Goal: Task Accomplishment & Management: Complete application form

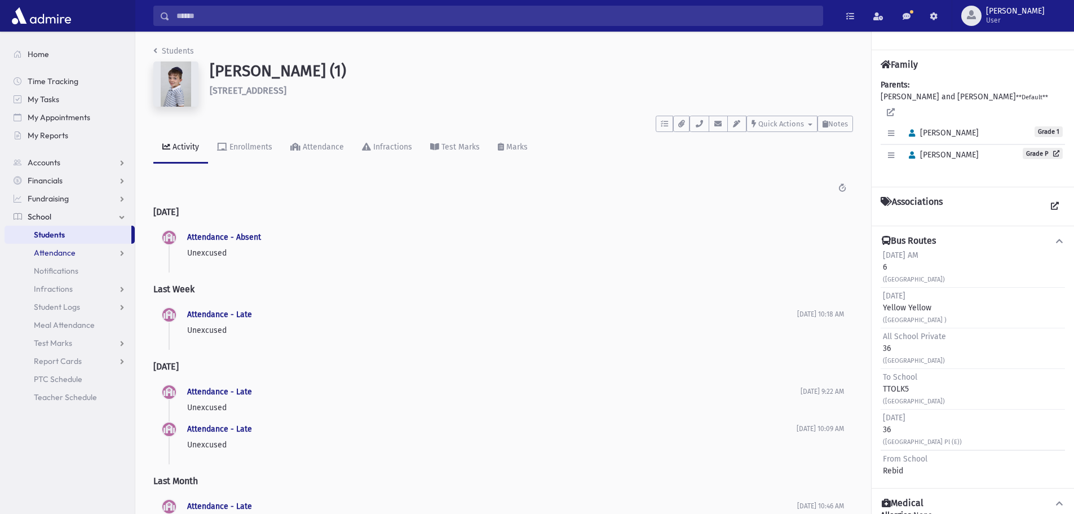
click at [58, 254] on span "Attendance" at bounding box center [55, 253] width 42 height 10
click at [57, 266] on span "Entry" at bounding box center [52, 271] width 19 height 10
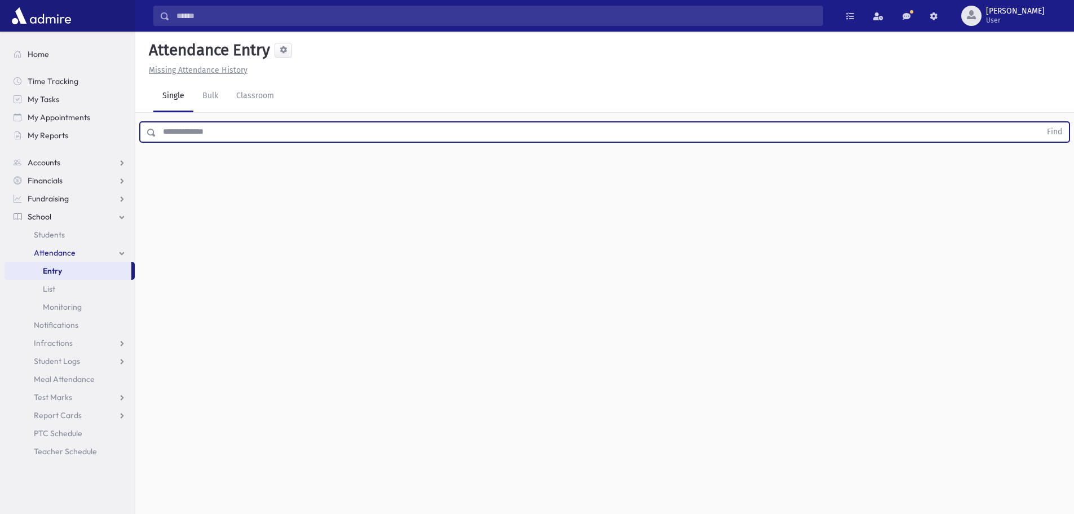
click at [179, 126] on input "text" at bounding box center [598, 132] width 885 height 20
click at [1041, 122] on button "Find" at bounding box center [1055, 131] width 29 height 19
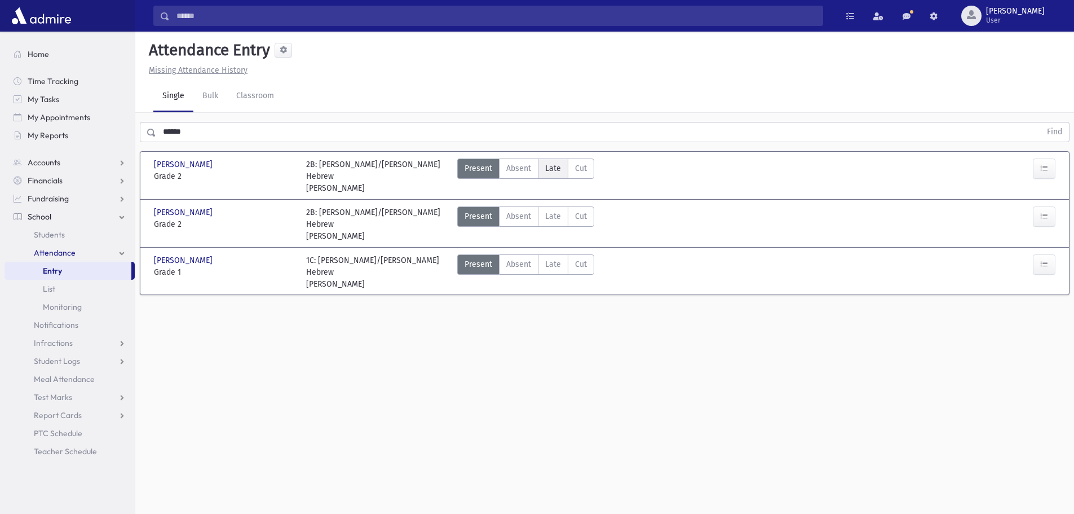
click at [547, 164] on span "Late" at bounding box center [553, 168] width 16 height 12
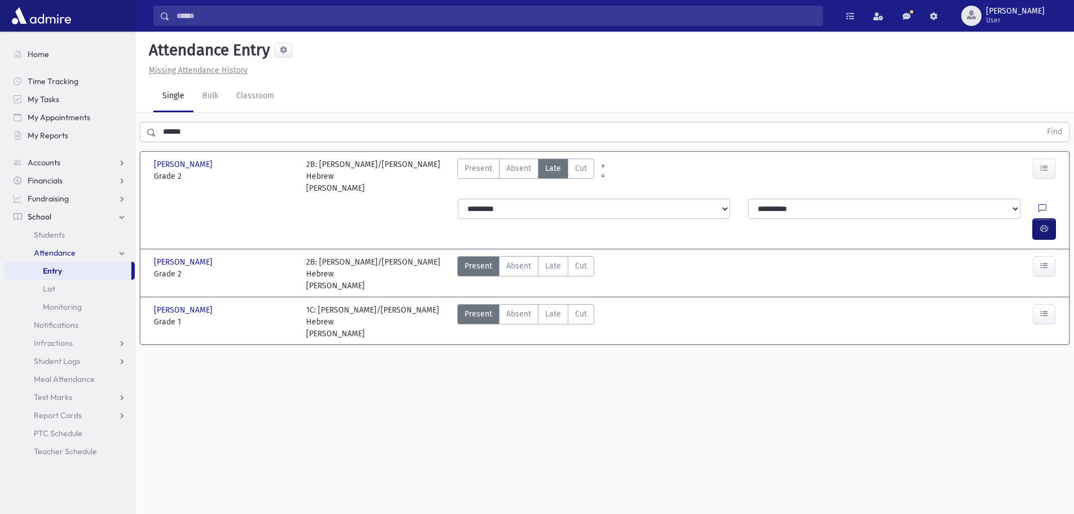
click at [1034, 219] on button "button" at bounding box center [1044, 229] width 23 height 20
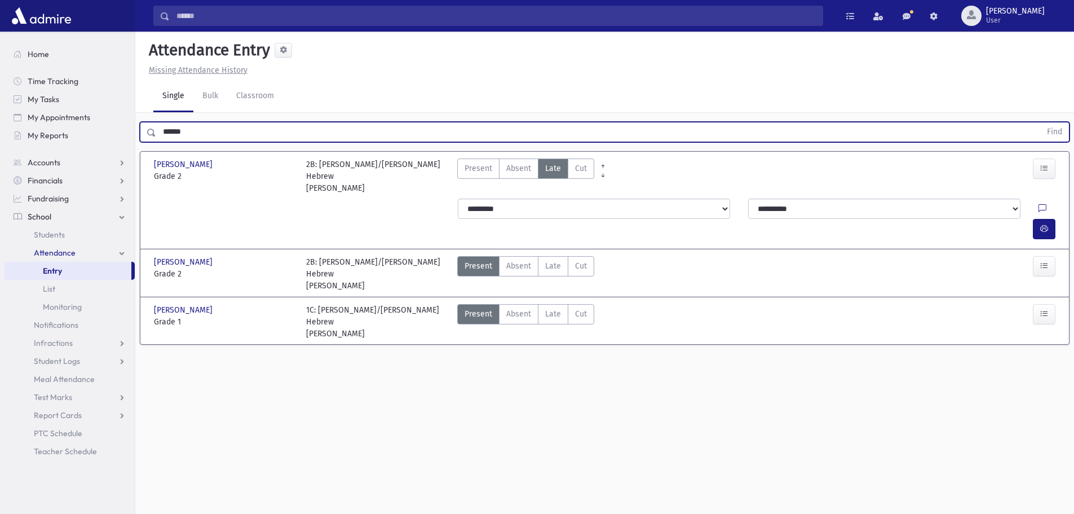
drag, startPoint x: 226, startPoint y: 131, endPoint x: 157, endPoint y: 122, distance: 68.8
click at [157, 122] on input "******" at bounding box center [598, 132] width 885 height 20
click at [1041, 122] on button "Find" at bounding box center [1055, 131] width 29 height 19
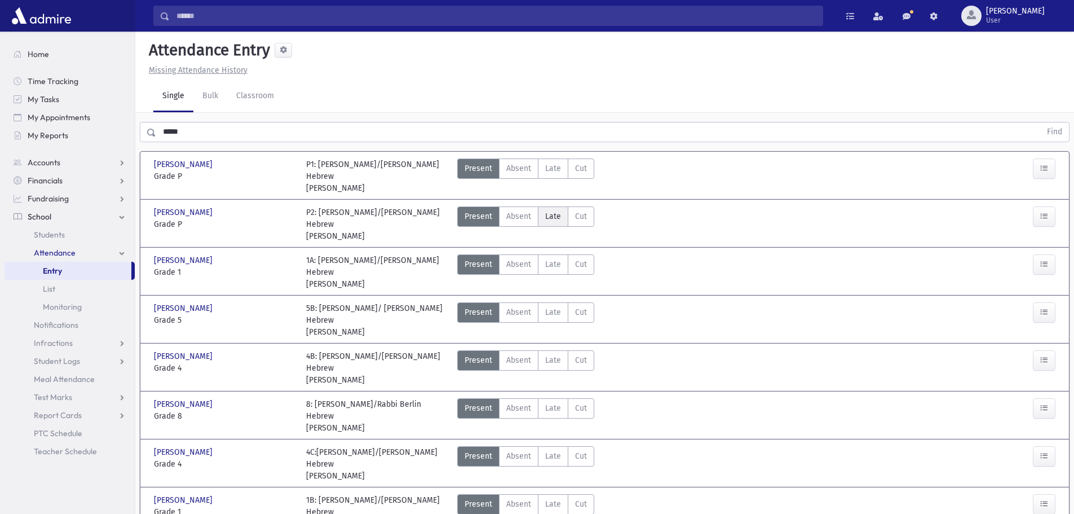
click at [553, 219] on span "Late" at bounding box center [553, 216] width 16 height 12
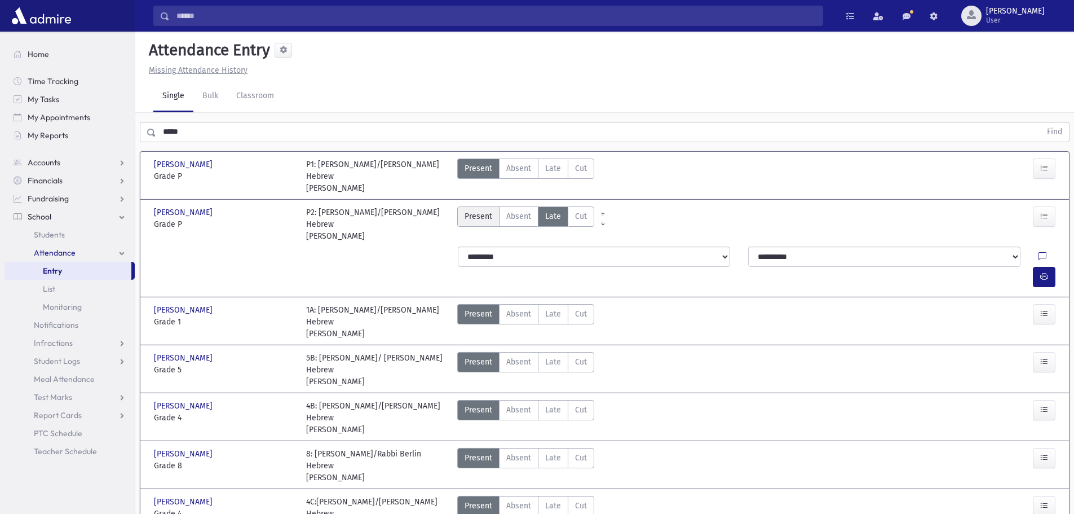
click at [473, 218] on span "Present" at bounding box center [479, 216] width 28 height 12
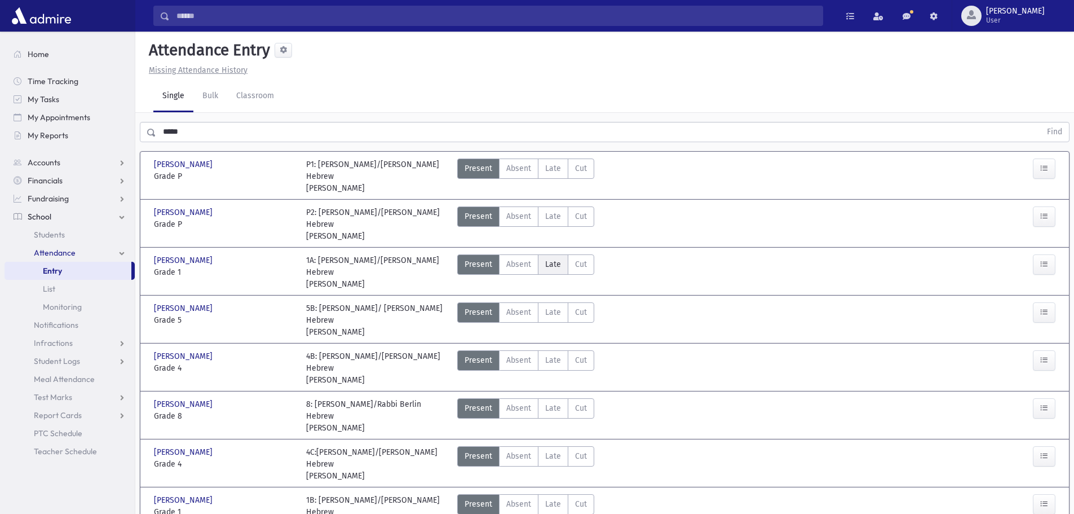
click at [558, 270] on label "Late Late" at bounding box center [553, 264] width 30 height 20
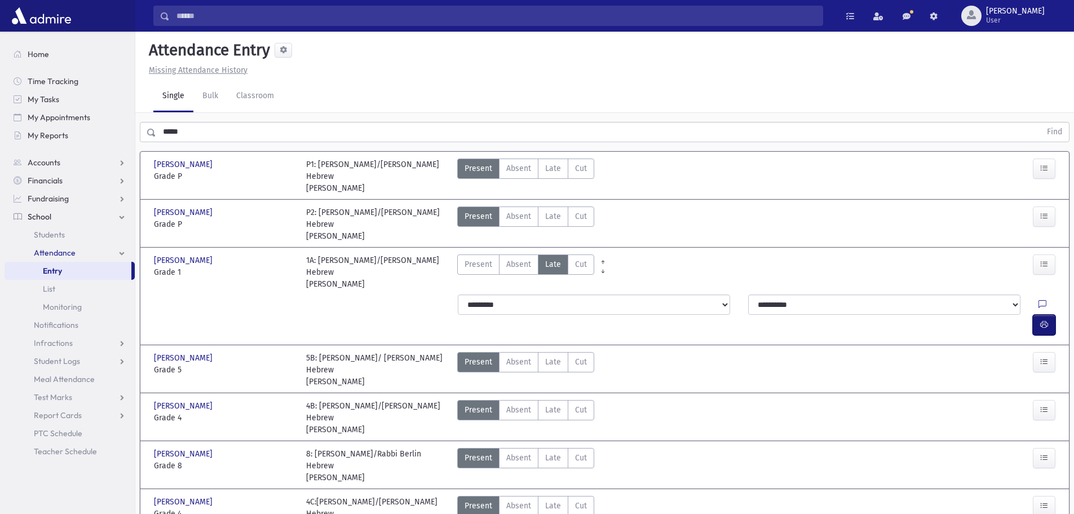
click at [1047, 320] on icon "button" at bounding box center [1045, 325] width 8 height 10
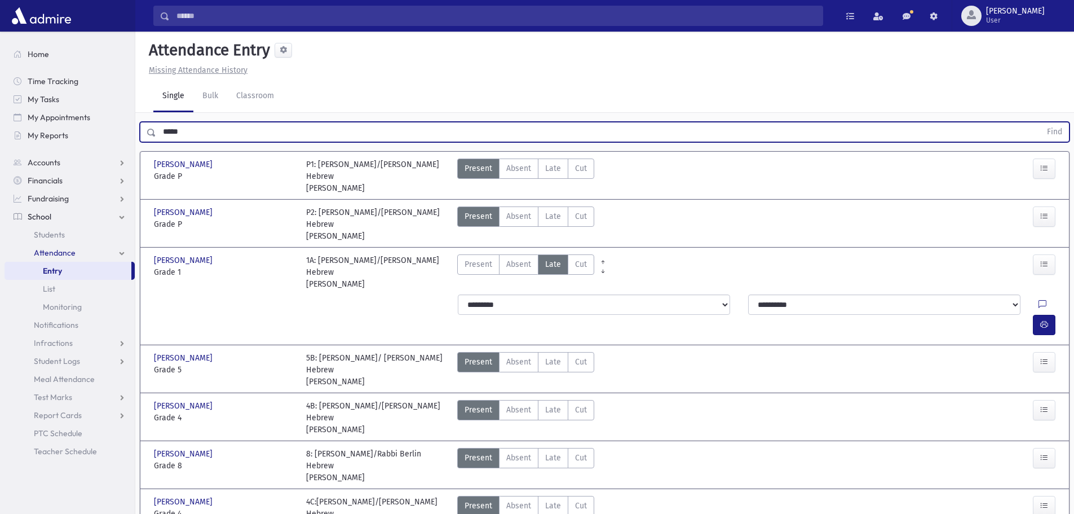
drag, startPoint x: 198, startPoint y: 133, endPoint x: 136, endPoint y: 131, distance: 62.1
click at [136, 131] on div "***** Find" at bounding box center [604, 130] width 939 height 34
click at [1041, 122] on button "Find" at bounding box center [1055, 131] width 29 height 19
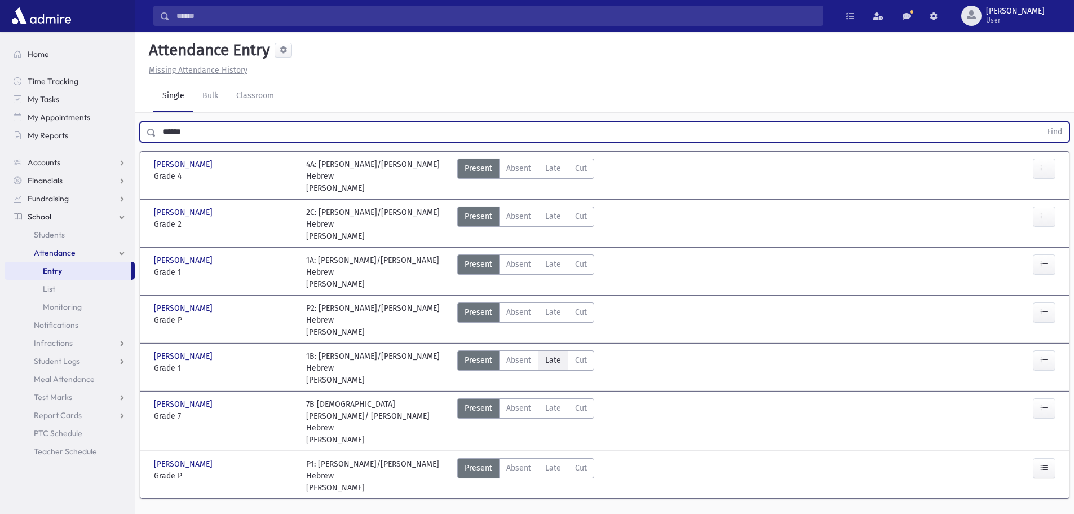
click at [563, 350] on label "Late Late" at bounding box center [553, 360] width 30 height 20
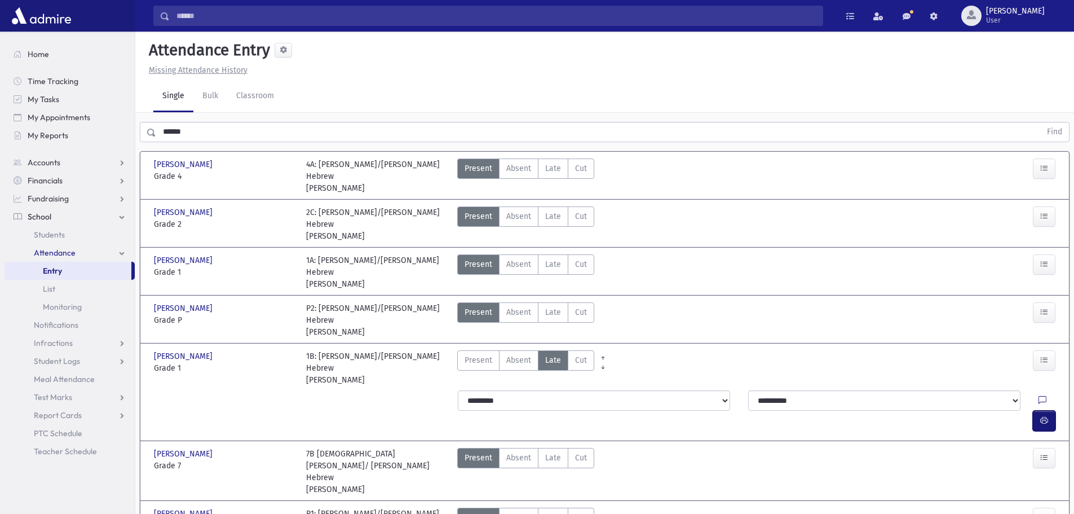
click at [1041, 416] on icon "button" at bounding box center [1045, 421] width 8 height 10
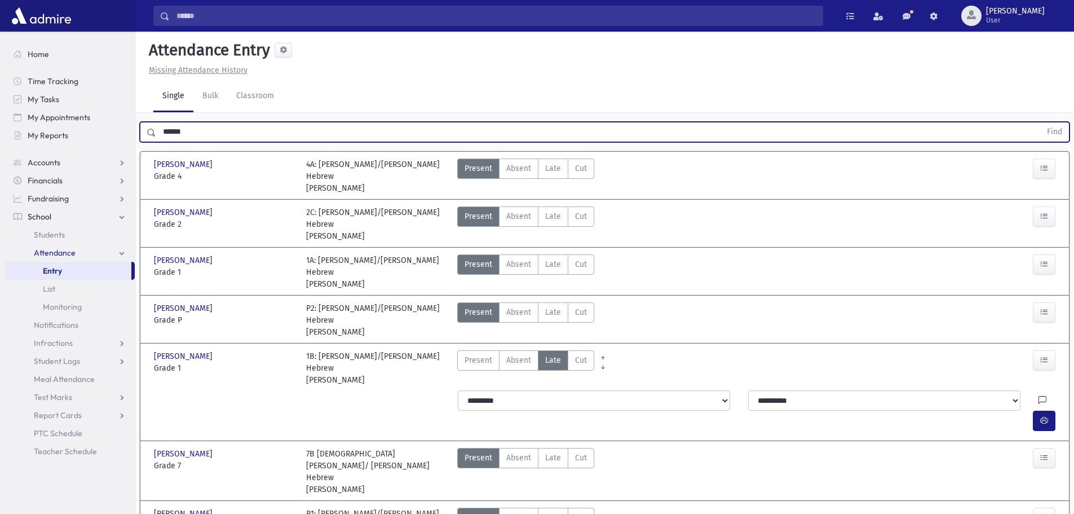
drag, startPoint x: 202, startPoint y: 139, endPoint x: 142, endPoint y: 130, distance: 61.7
click at [142, 130] on div "****** Find" at bounding box center [605, 132] width 930 height 20
click at [1041, 122] on button "Find" at bounding box center [1055, 131] width 29 height 19
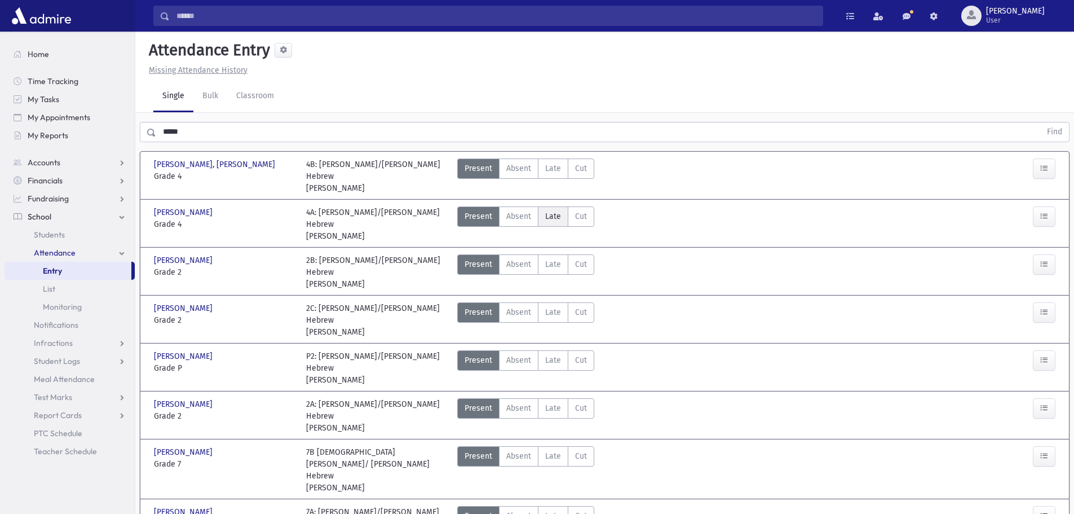
click at [562, 206] on label "Late Late" at bounding box center [553, 216] width 30 height 20
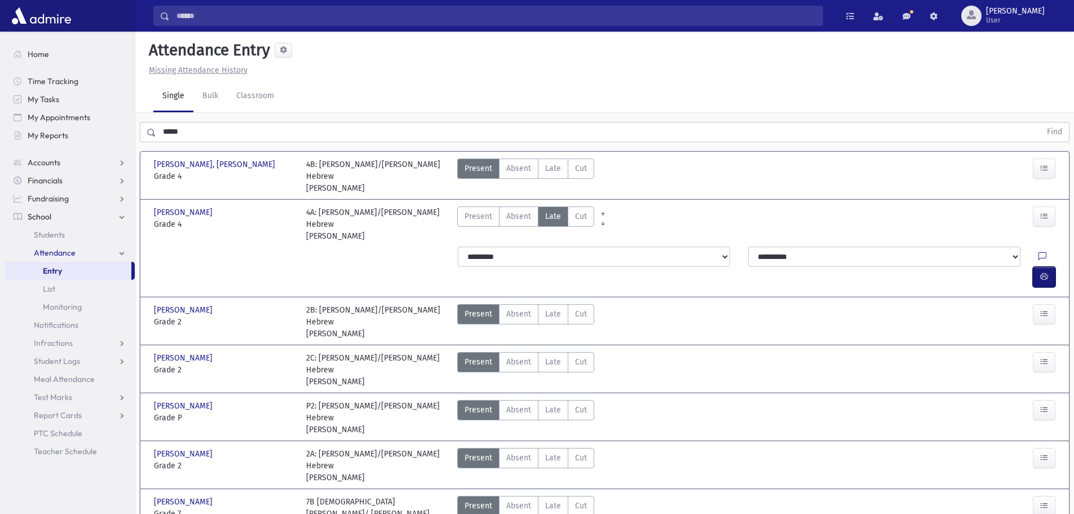
click at [1045, 272] on icon "button" at bounding box center [1045, 277] width 8 height 10
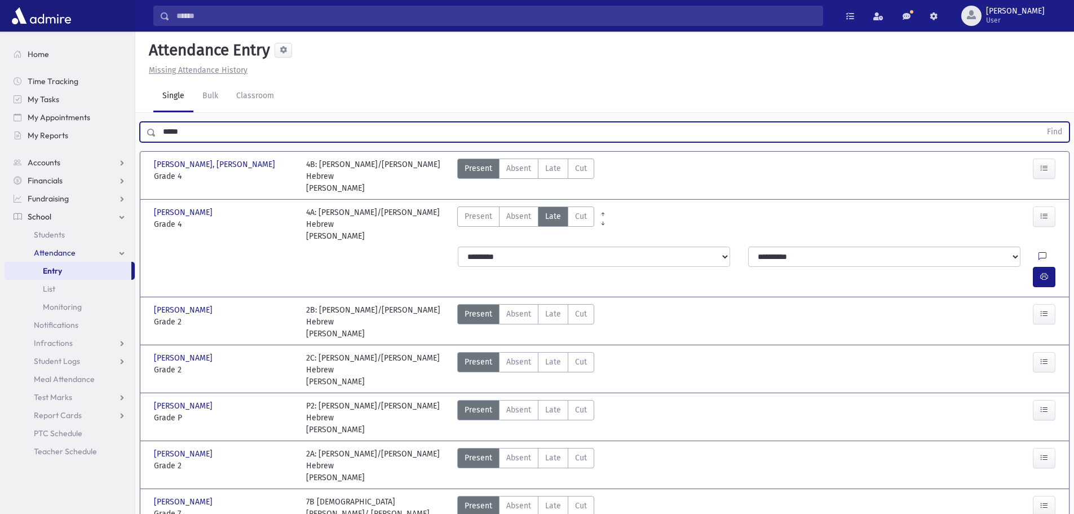
drag, startPoint x: 221, startPoint y: 131, endPoint x: 163, endPoint y: 133, distance: 57.6
click at [163, 133] on input "*****" at bounding box center [598, 132] width 885 height 20
click at [1041, 122] on button "Find" at bounding box center [1055, 131] width 29 height 19
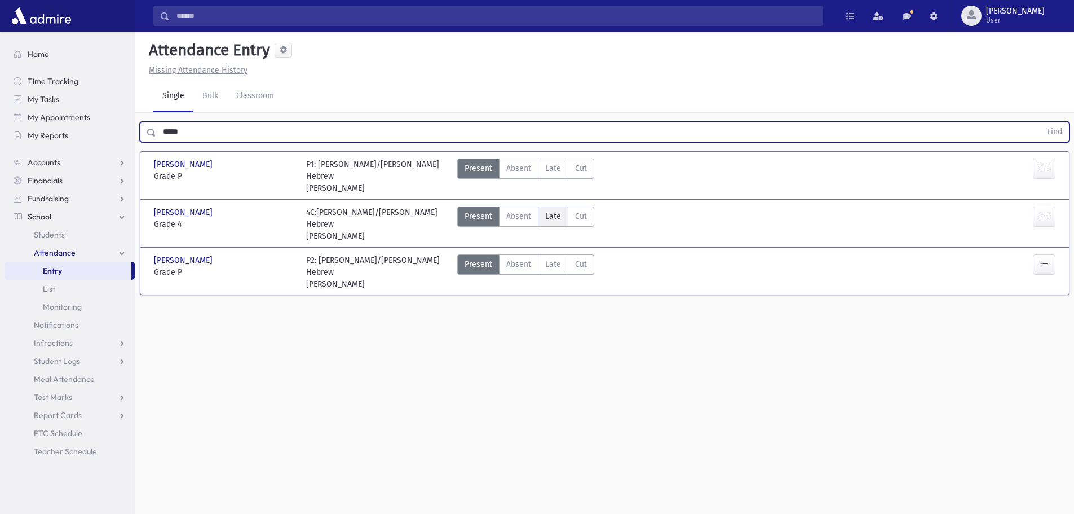
click at [551, 216] on span "Late" at bounding box center [553, 216] width 16 height 12
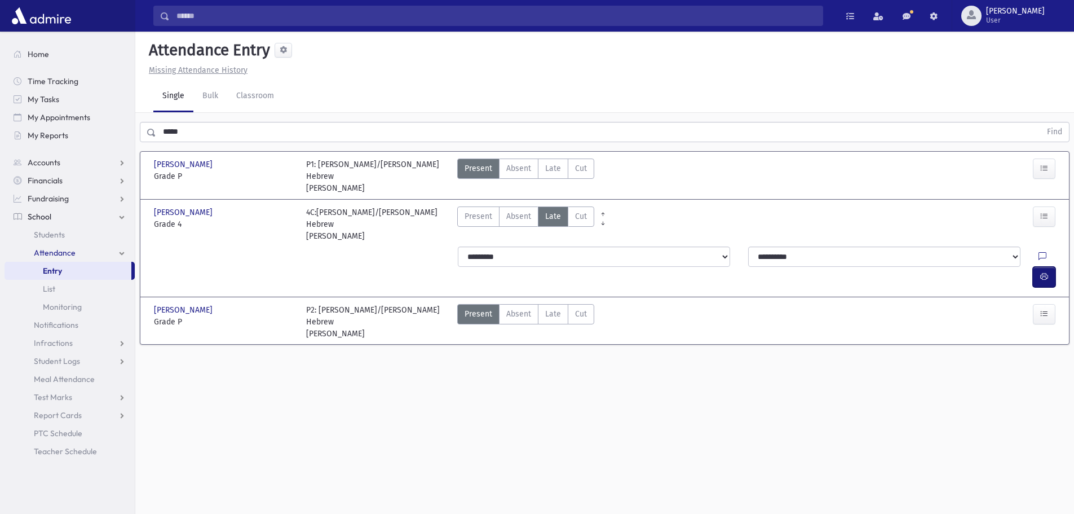
click at [1052, 267] on button "button" at bounding box center [1044, 277] width 23 height 20
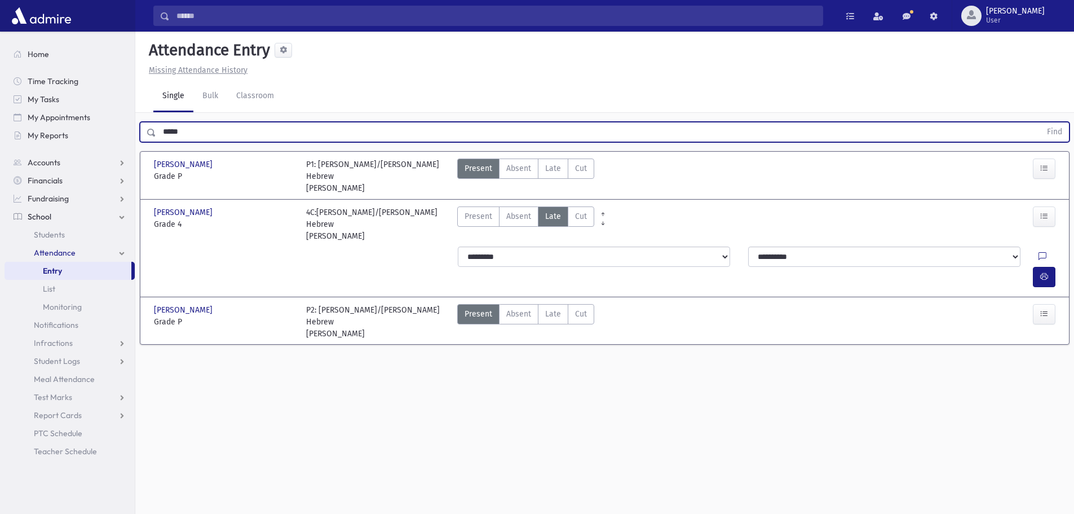
drag, startPoint x: 208, startPoint y: 130, endPoint x: 161, endPoint y: 133, distance: 46.4
click at [161, 133] on input "*****" at bounding box center [598, 132] width 885 height 20
type input "****"
click at [1041, 122] on button "Find" at bounding box center [1055, 131] width 29 height 19
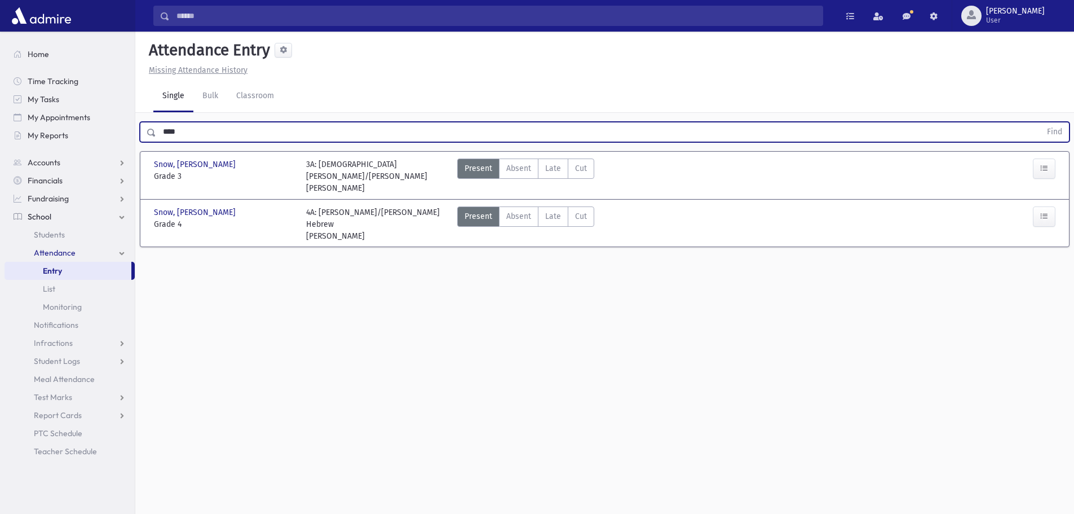
drag, startPoint x: 229, startPoint y: 136, endPoint x: 281, endPoint y: 165, distance: 59.1
drag, startPoint x: 281, startPoint y: 165, endPoint x: 543, endPoint y: 166, distance: 262.3
click at [543, 166] on label "Late Late" at bounding box center [553, 168] width 30 height 20
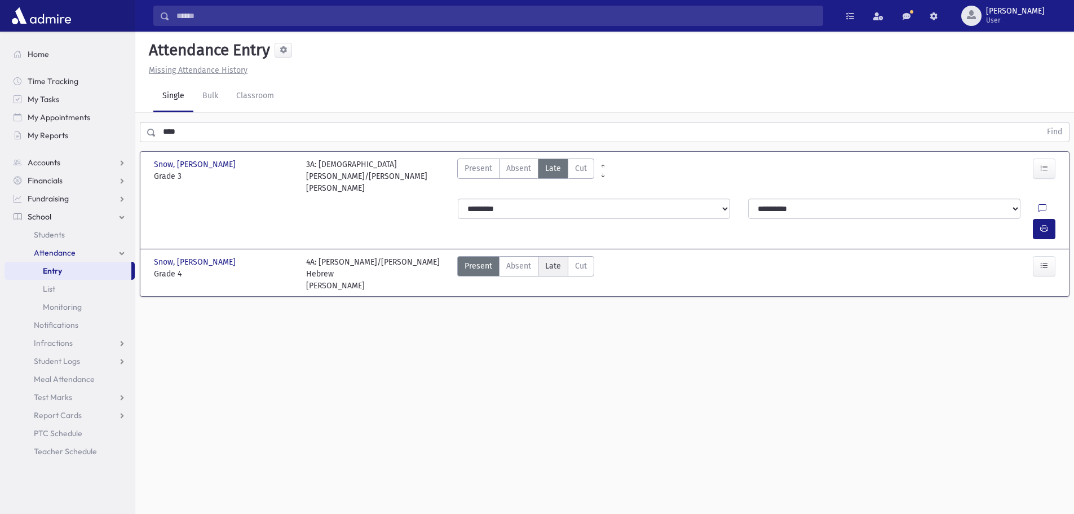
click at [556, 260] on span "Late" at bounding box center [553, 266] width 16 height 12
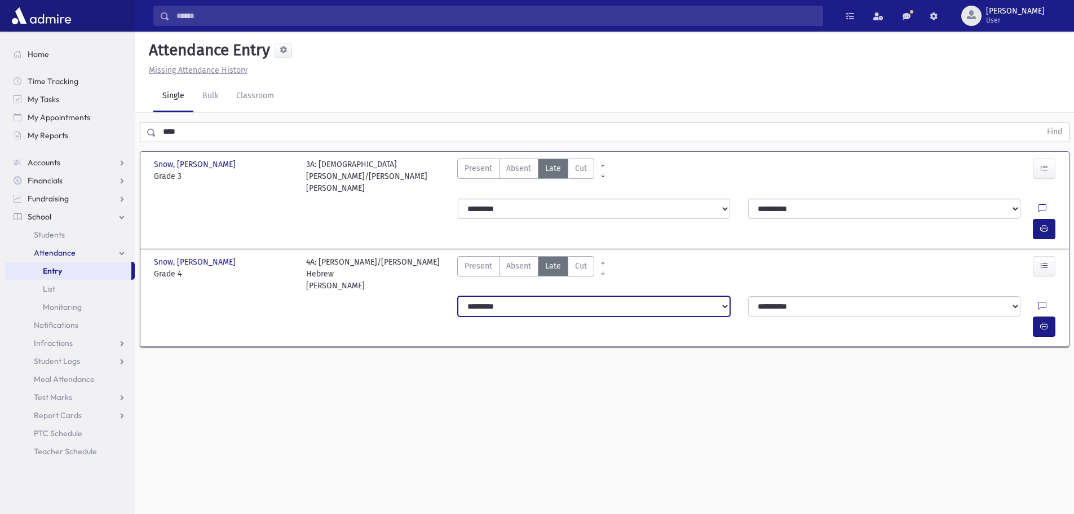
click at [556, 296] on select "**********" at bounding box center [594, 306] width 272 height 20
select select "*******"
click at [458, 296] on select "**********" at bounding box center [594, 306] width 272 height 20
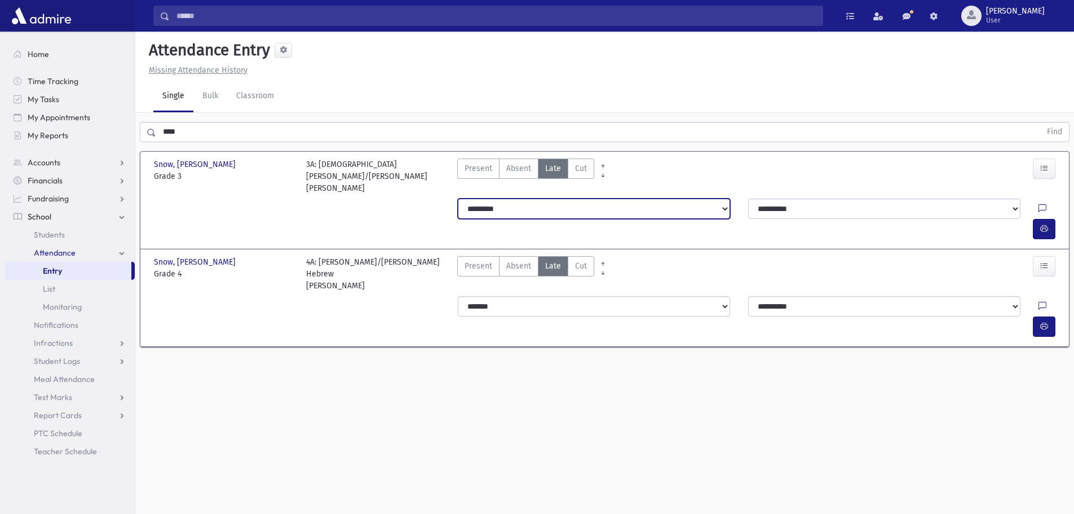
click at [558, 199] on select "**********" at bounding box center [594, 209] width 272 height 20
select select "*******"
click at [458, 199] on select "**********" at bounding box center [594, 209] width 272 height 20
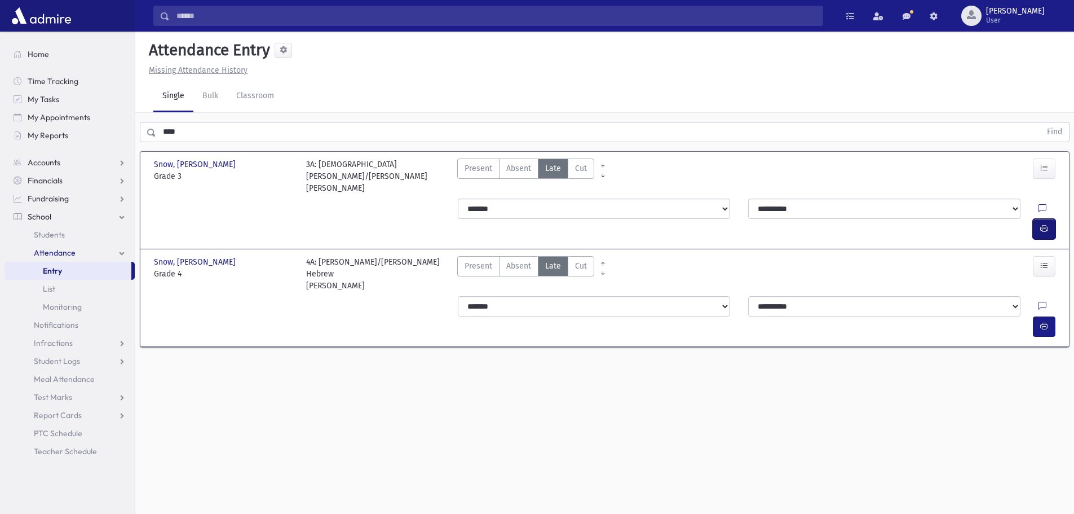
click at [1042, 224] on icon "button" at bounding box center [1045, 229] width 8 height 10
click at [1054, 316] on button "button" at bounding box center [1044, 326] width 23 height 20
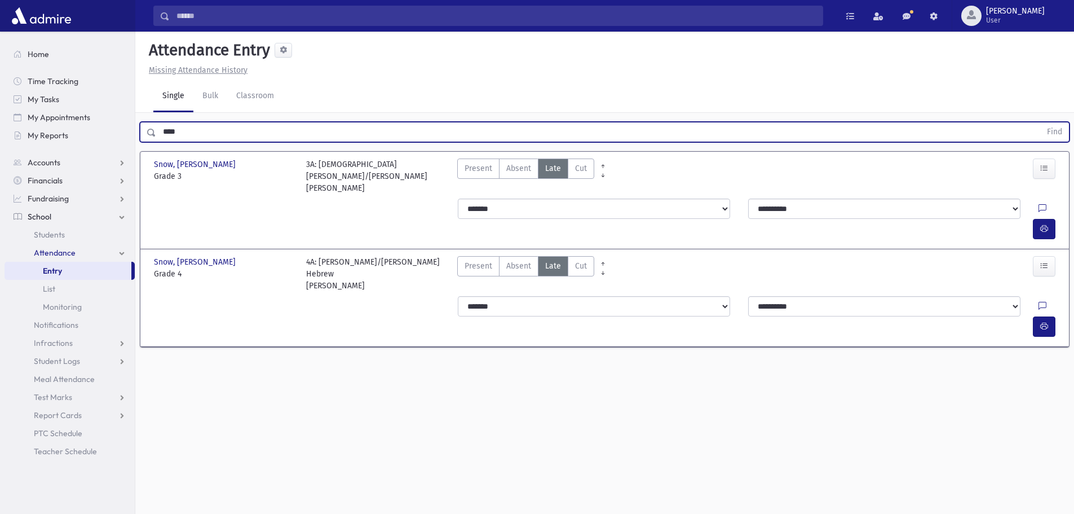
drag, startPoint x: 228, startPoint y: 134, endPoint x: 161, endPoint y: 127, distance: 68.0
click at [161, 127] on input "****" at bounding box center [598, 132] width 885 height 20
click at [1041, 122] on button "Find" at bounding box center [1055, 131] width 29 height 19
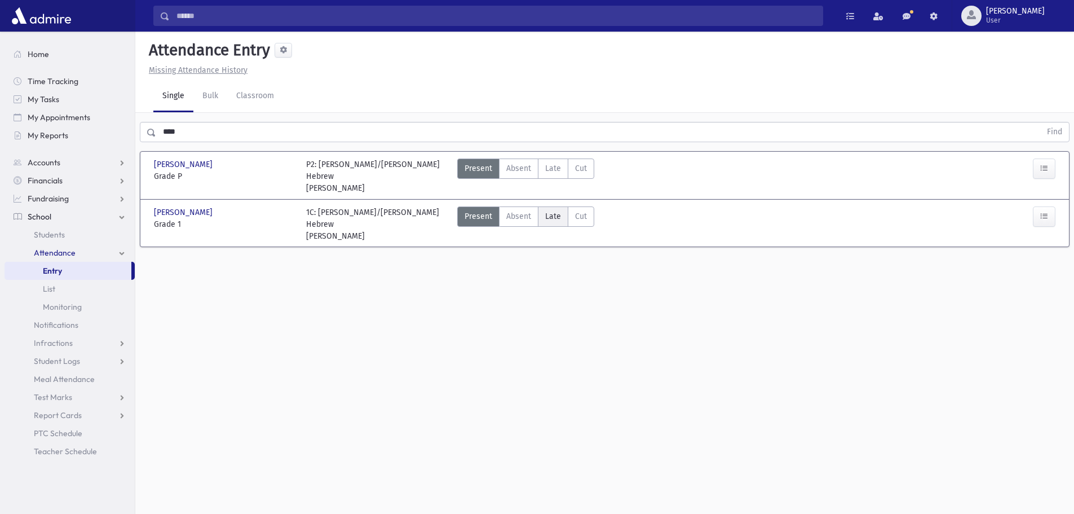
click at [551, 219] on span "Late" at bounding box center [553, 216] width 16 height 12
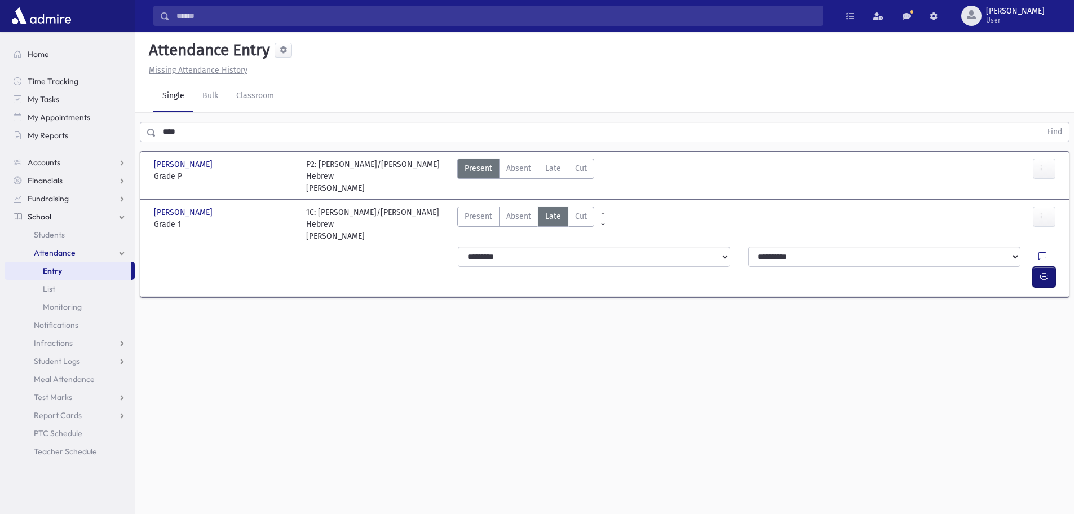
click at [1049, 267] on button "button" at bounding box center [1044, 277] width 23 height 20
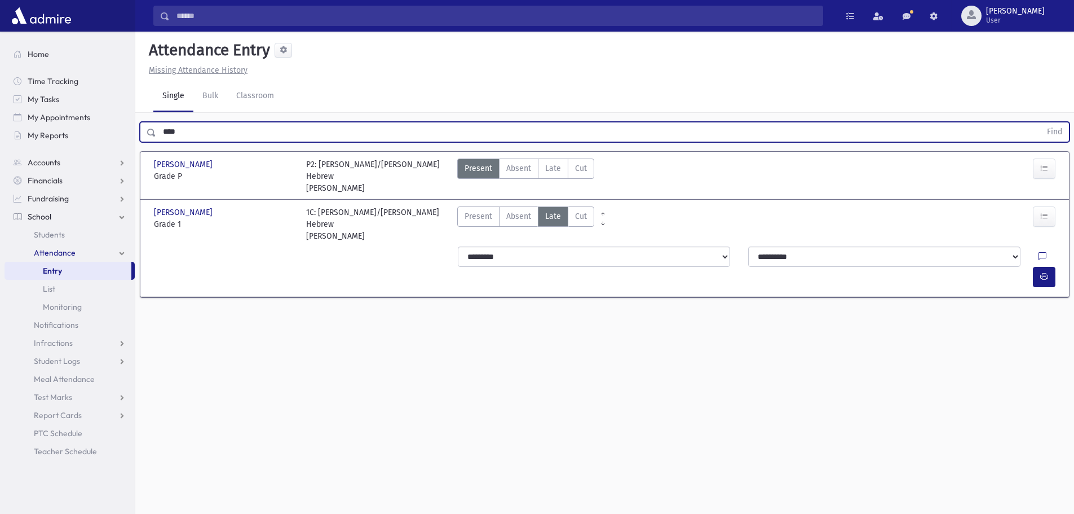
drag, startPoint x: 240, startPoint y: 135, endPoint x: 149, endPoint y: 133, distance: 91.4
click at [149, 133] on div "**** Find" at bounding box center [605, 132] width 930 height 20
click at [1041, 122] on button "Find" at bounding box center [1055, 131] width 29 height 19
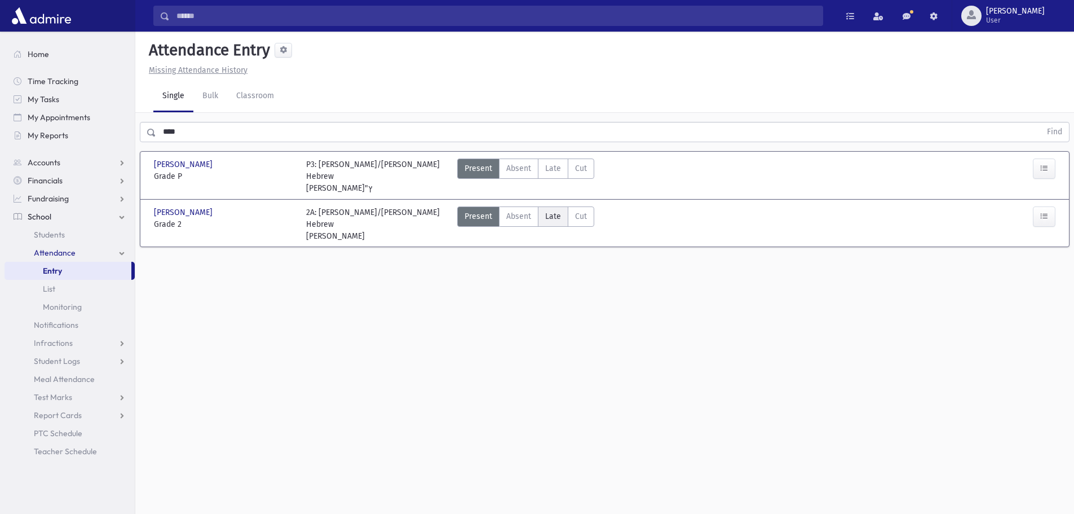
click at [548, 210] on span "Late" at bounding box center [553, 216] width 16 height 12
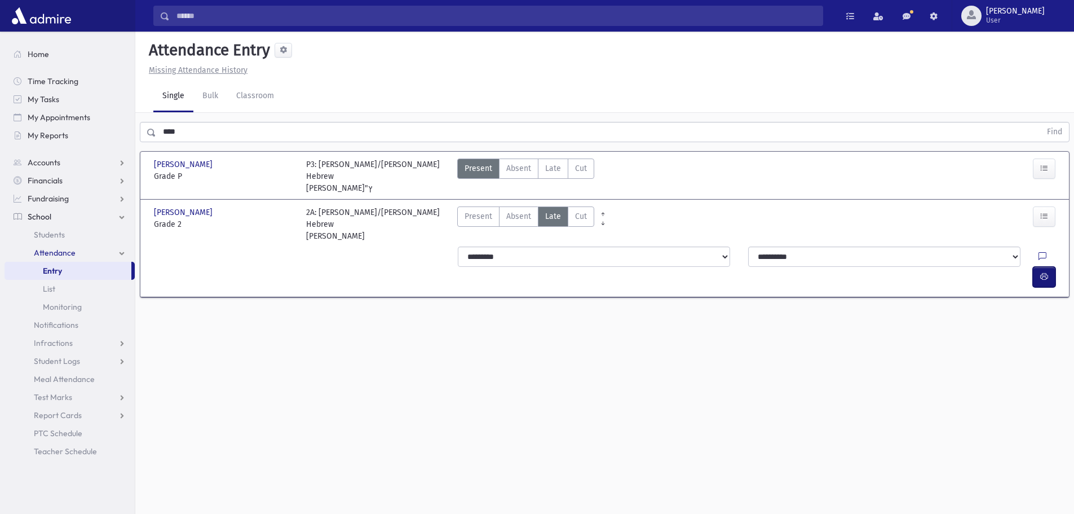
click at [1040, 267] on button "button" at bounding box center [1044, 277] width 23 height 20
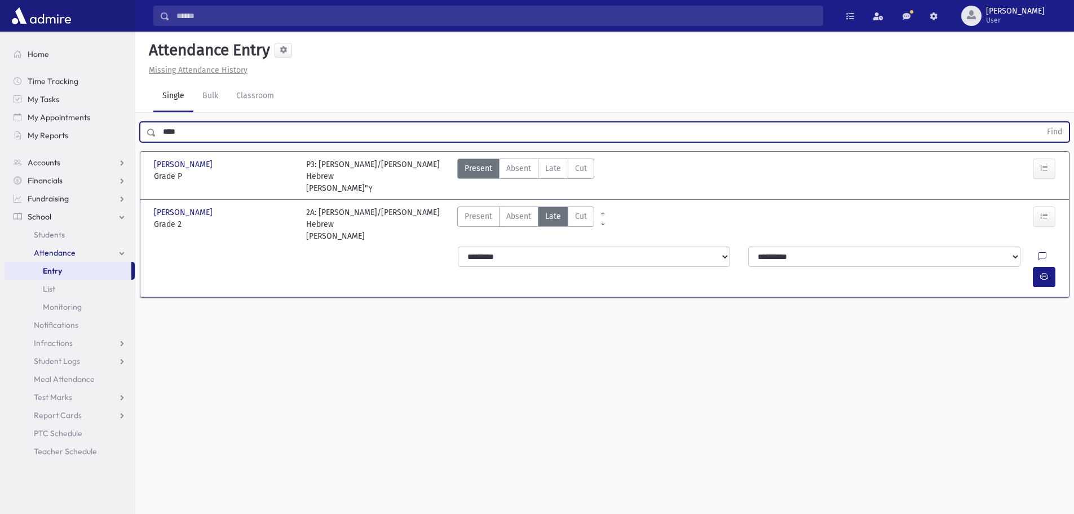
drag, startPoint x: 183, startPoint y: 131, endPoint x: 157, endPoint y: 131, distance: 26.0
click at [157, 131] on input "****" at bounding box center [598, 132] width 885 height 20
click at [1041, 122] on button "Find" at bounding box center [1055, 131] width 29 height 19
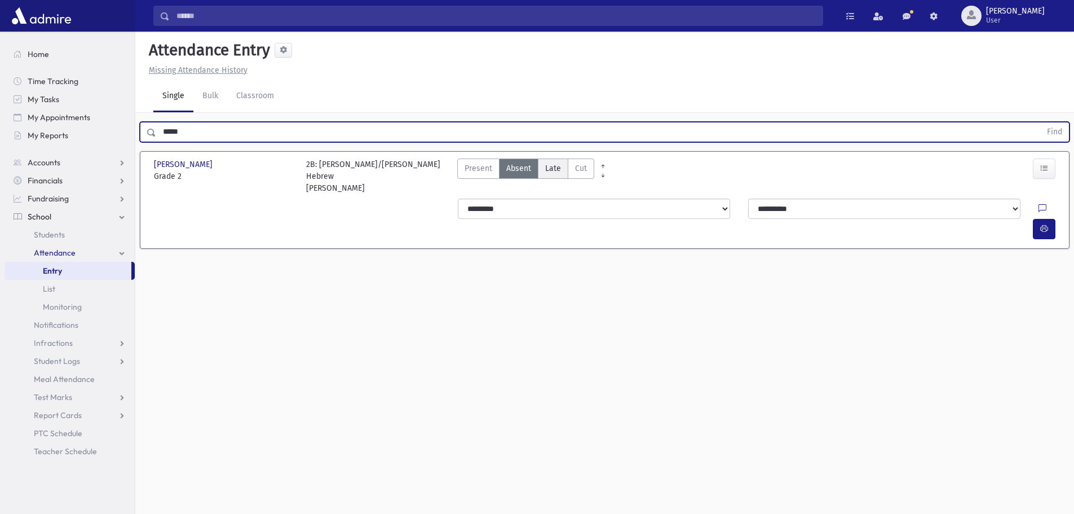
click at [559, 166] on span "Late" at bounding box center [553, 168] width 16 height 12
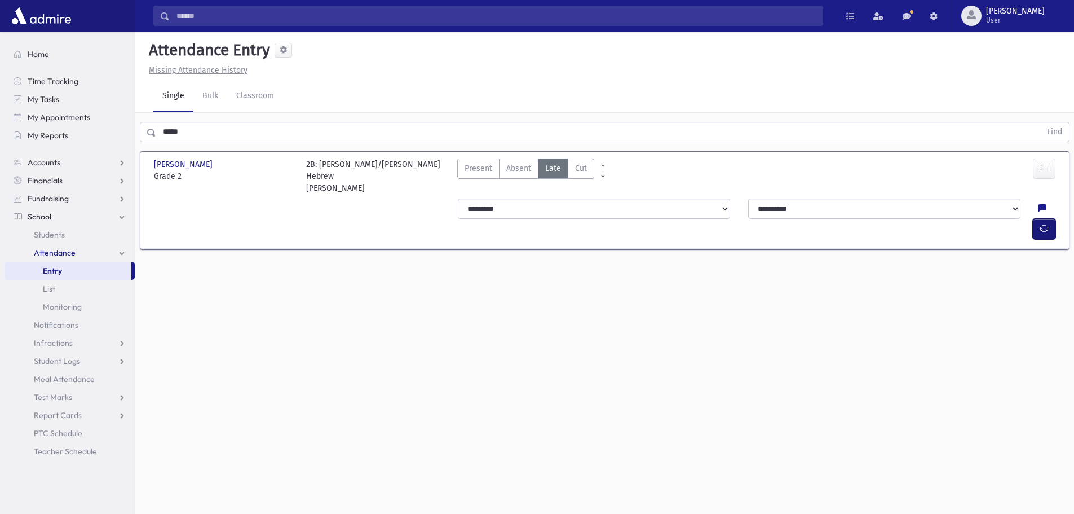
click at [1046, 224] on icon "button" at bounding box center [1045, 229] width 8 height 10
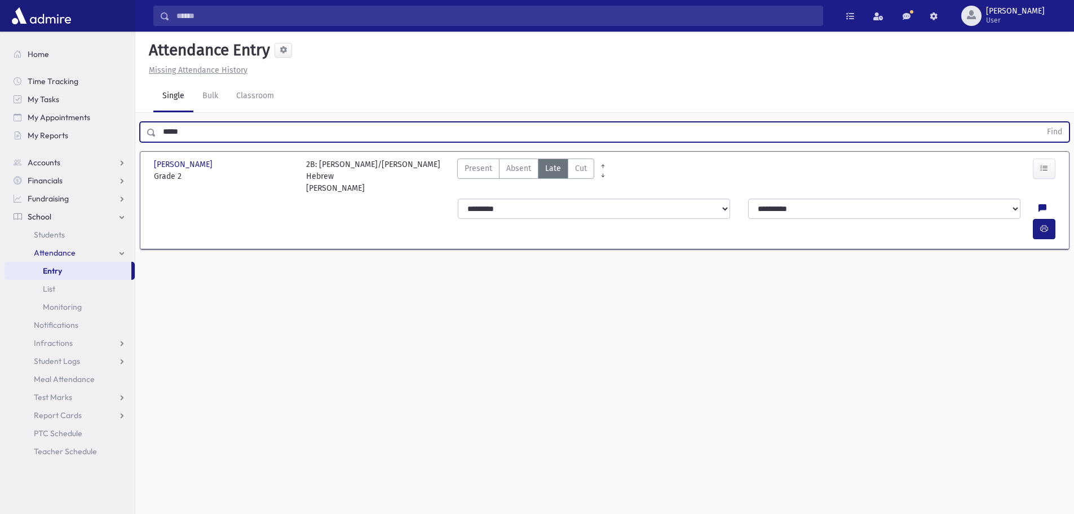
drag, startPoint x: 192, startPoint y: 134, endPoint x: 167, endPoint y: 129, distance: 25.3
click at [164, 130] on input "*****" at bounding box center [598, 132] width 885 height 20
click at [1041, 122] on button "Find" at bounding box center [1055, 131] width 29 height 19
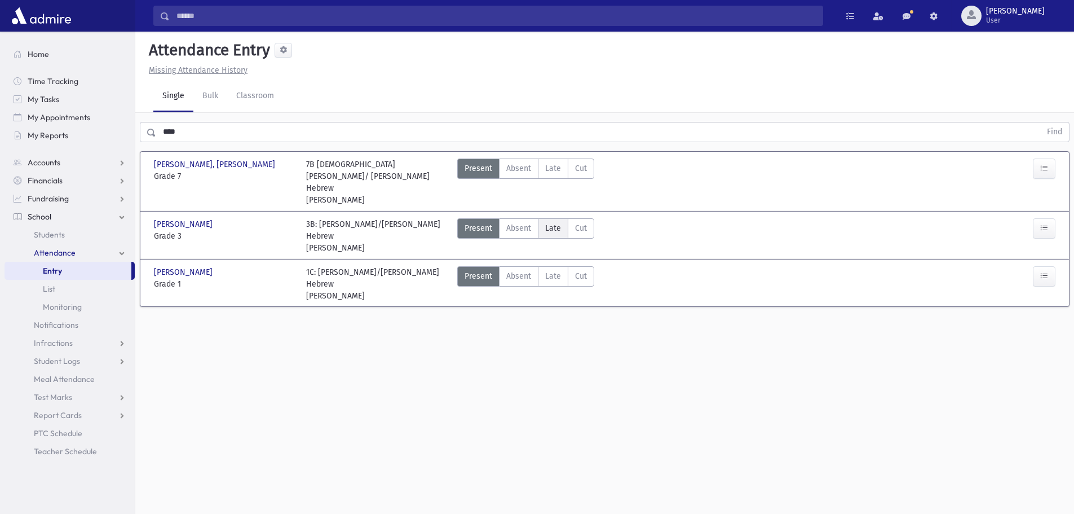
click at [556, 222] on span "Late" at bounding box center [553, 228] width 16 height 12
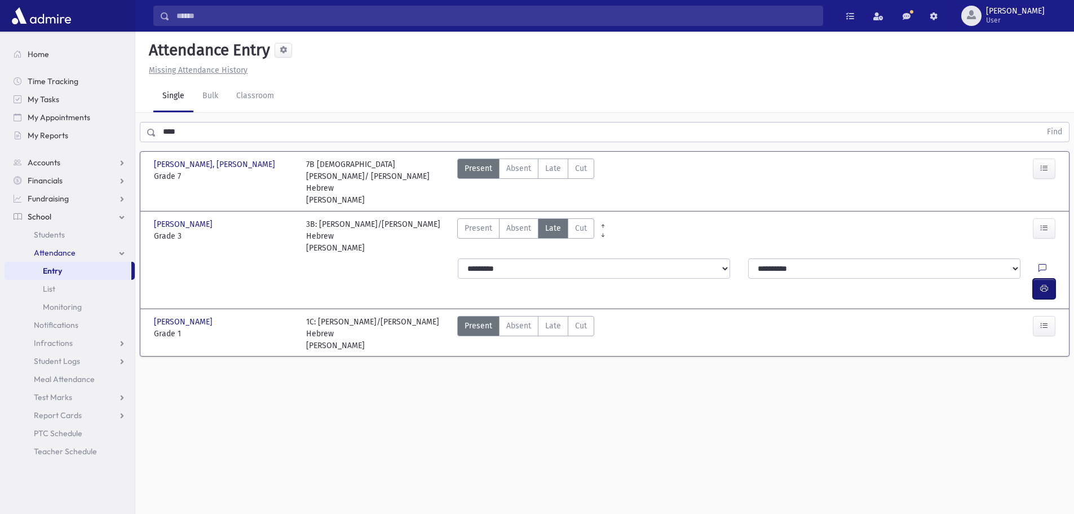
click at [1043, 284] on icon "button" at bounding box center [1045, 289] width 8 height 10
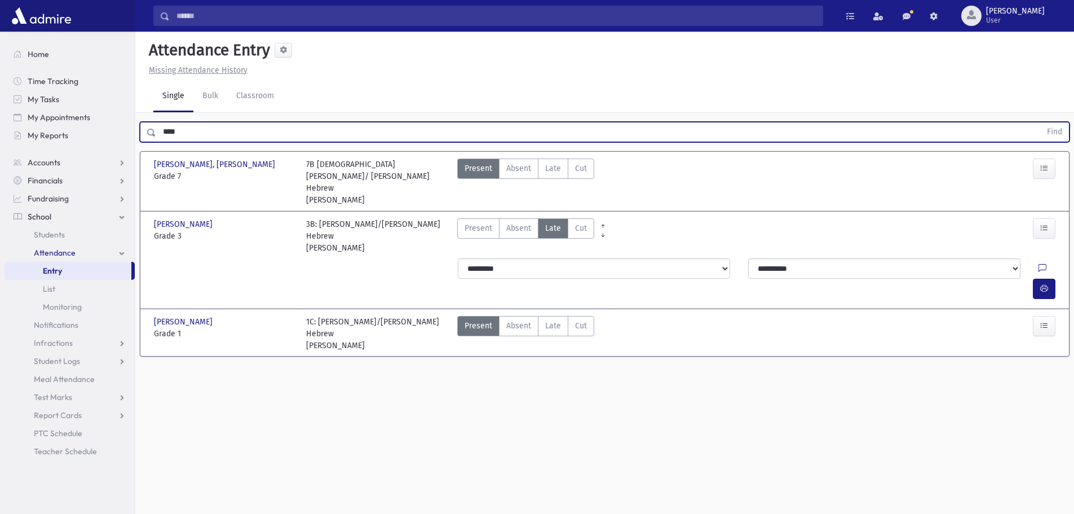
drag, startPoint x: 195, startPoint y: 136, endPoint x: 164, endPoint y: 140, distance: 31.2
click at [164, 140] on input "****" at bounding box center [598, 132] width 885 height 20
click at [1041, 122] on button "Find" at bounding box center [1055, 131] width 29 height 19
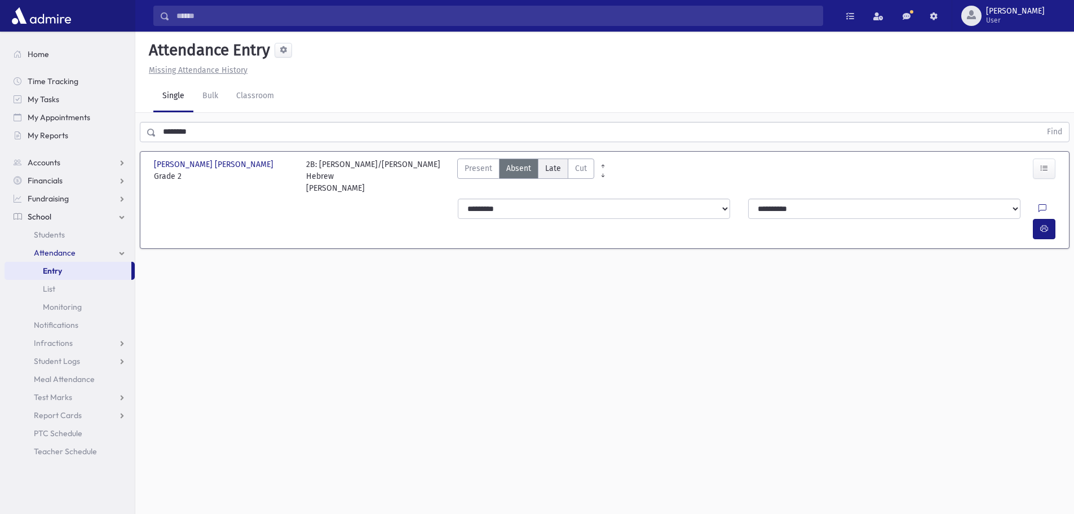
click at [553, 171] on span "Late" at bounding box center [553, 168] width 16 height 12
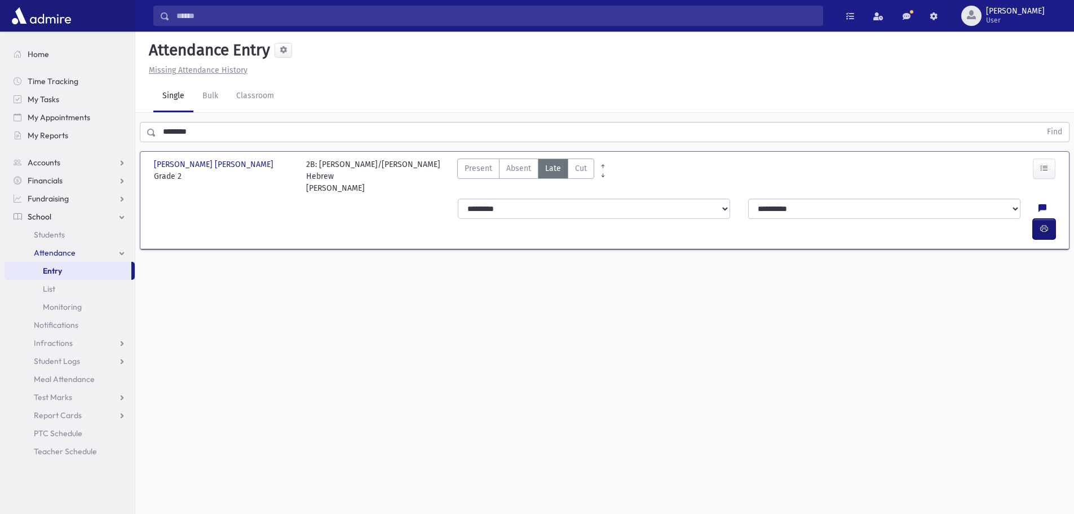
click at [1044, 224] on span "button" at bounding box center [1045, 229] width 8 height 10
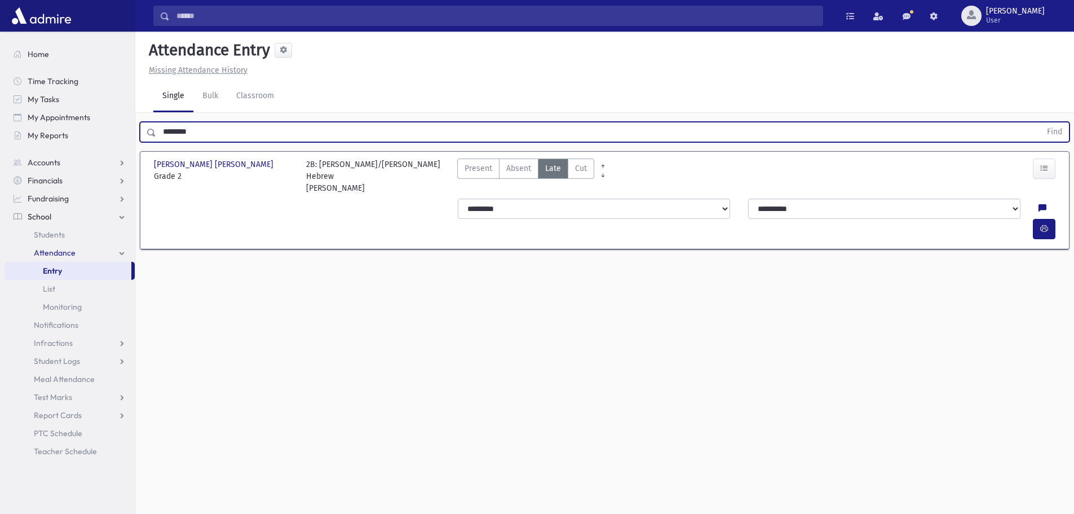
drag, startPoint x: 208, startPoint y: 138, endPoint x: 147, endPoint y: 139, distance: 60.9
click at [147, 139] on div "******** Find" at bounding box center [605, 132] width 930 height 20
click at [1041, 122] on button "Find" at bounding box center [1055, 131] width 29 height 19
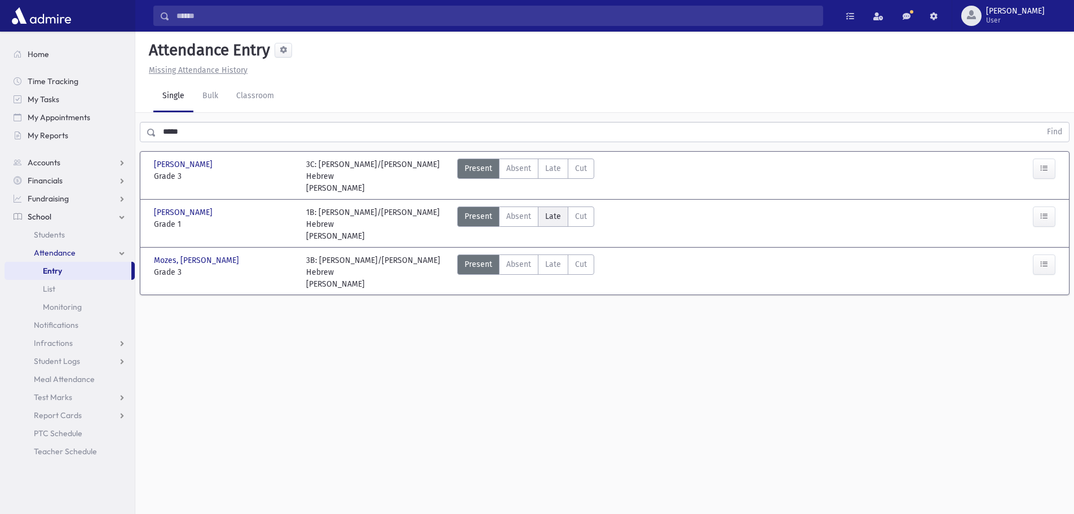
click at [550, 210] on span "Late" at bounding box center [553, 216] width 16 height 12
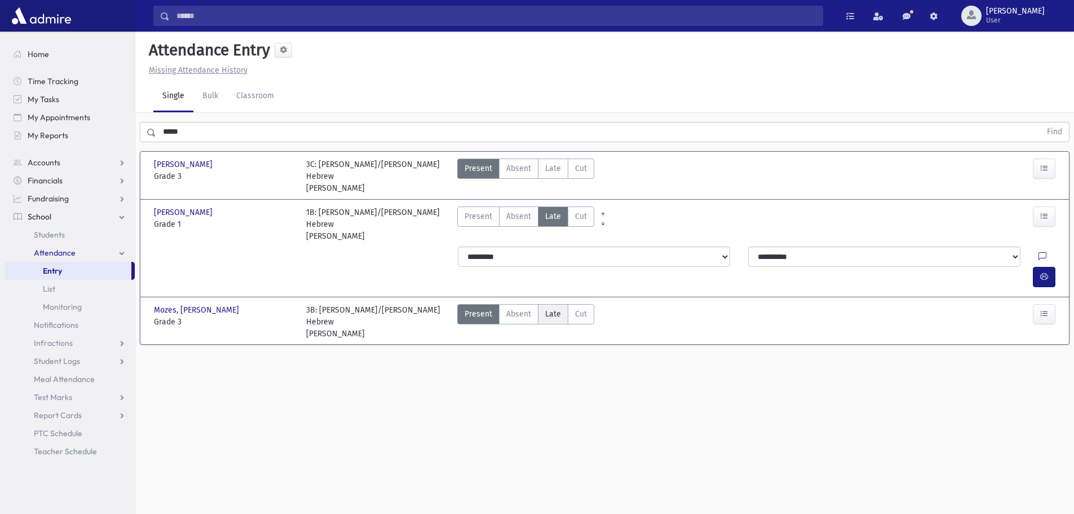
click at [547, 308] on span "Late" at bounding box center [553, 314] width 16 height 12
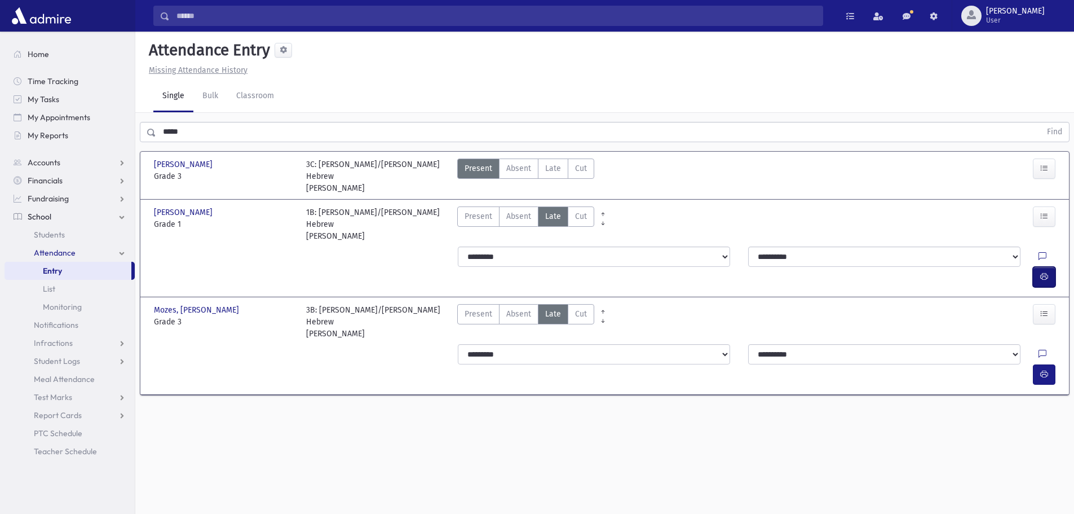
click at [1044, 272] on icon "button" at bounding box center [1045, 277] width 8 height 10
click at [1038, 364] on button "button" at bounding box center [1044, 374] width 23 height 20
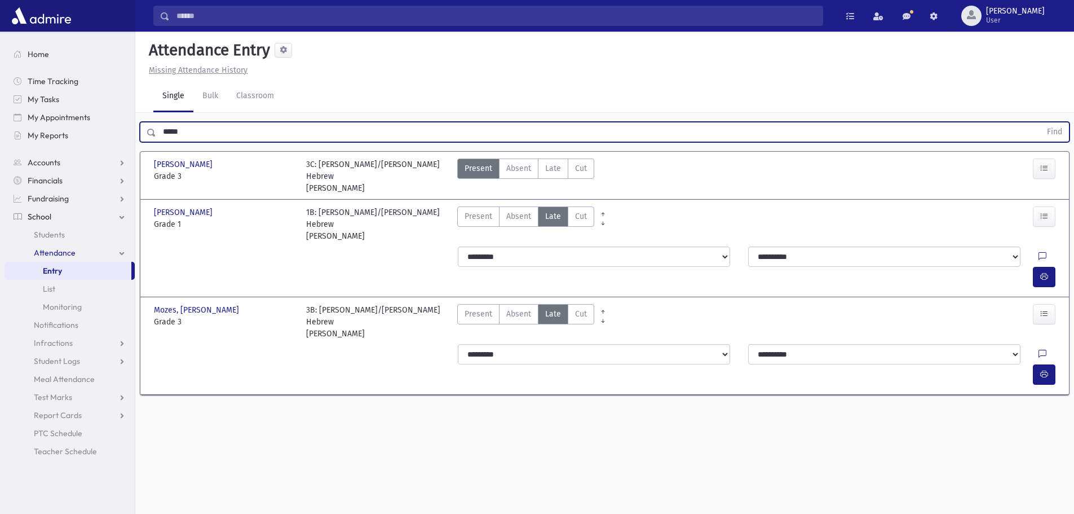
drag, startPoint x: 226, startPoint y: 131, endPoint x: 160, endPoint y: 129, distance: 66.1
click at [160, 129] on input "*****" at bounding box center [598, 132] width 885 height 20
click at [1041, 122] on button "Find" at bounding box center [1055, 131] width 29 height 19
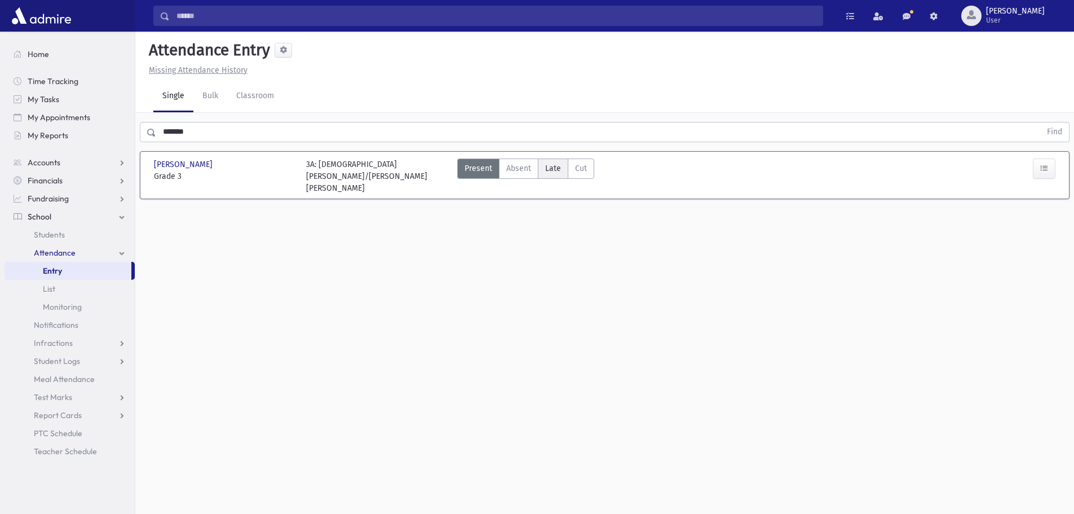
click at [561, 166] on label "Late Late" at bounding box center [553, 168] width 30 height 20
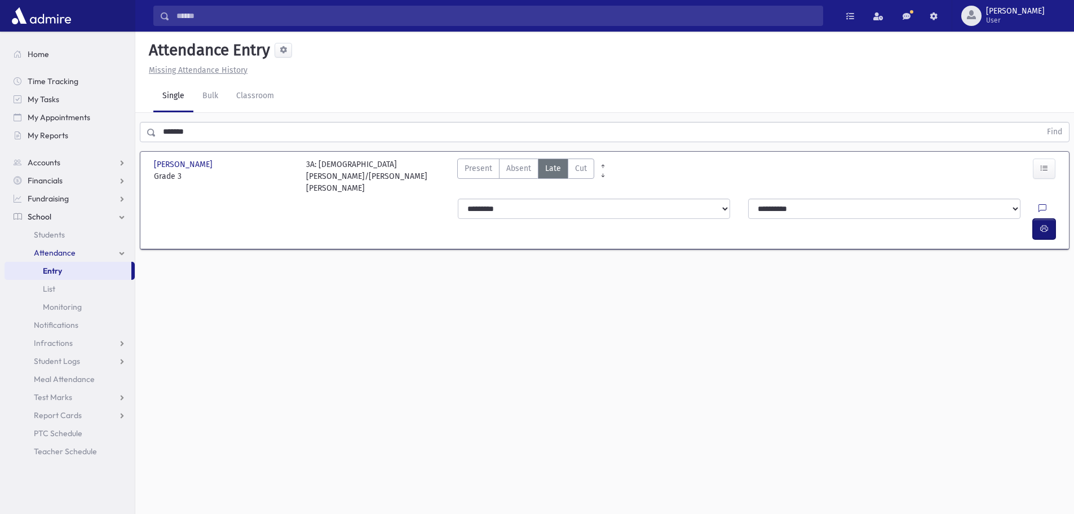
click at [1041, 224] on icon "button" at bounding box center [1045, 229] width 8 height 10
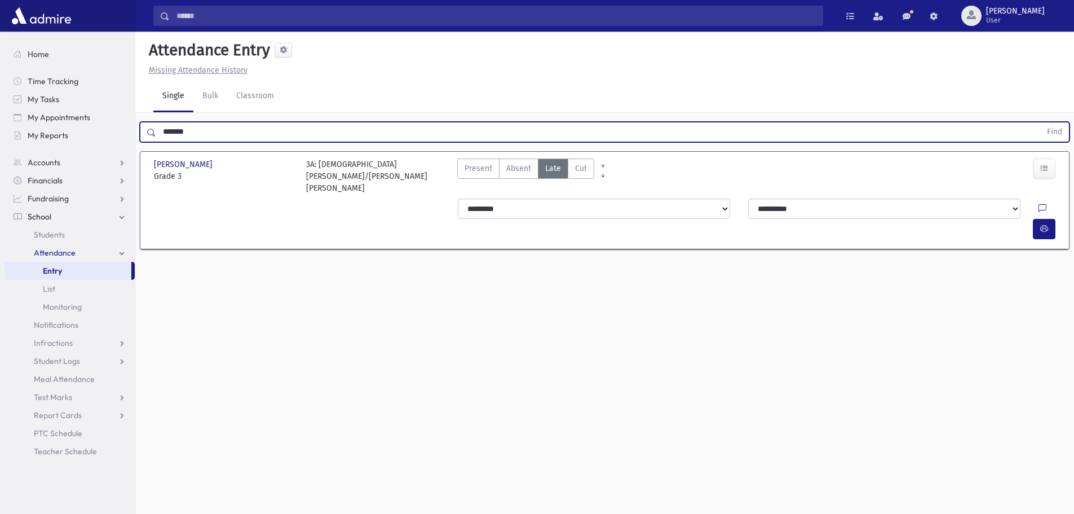
drag, startPoint x: 223, startPoint y: 128, endPoint x: 150, endPoint y: 128, distance: 73.3
click at [150, 128] on div "******* Find" at bounding box center [605, 132] width 930 height 20
click at [1041, 122] on button "Find" at bounding box center [1055, 131] width 29 height 19
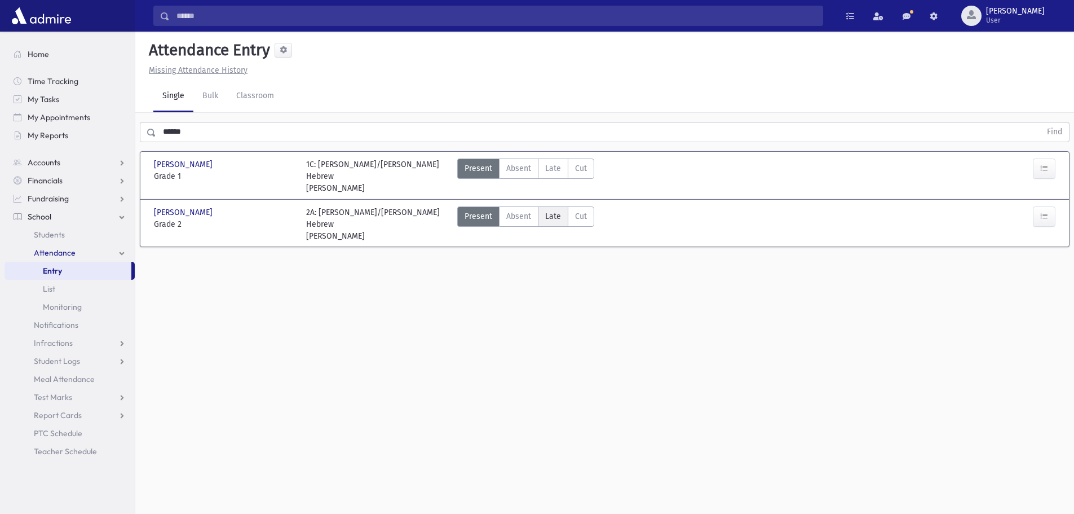
click at [549, 210] on span "Late" at bounding box center [553, 216] width 16 height 12
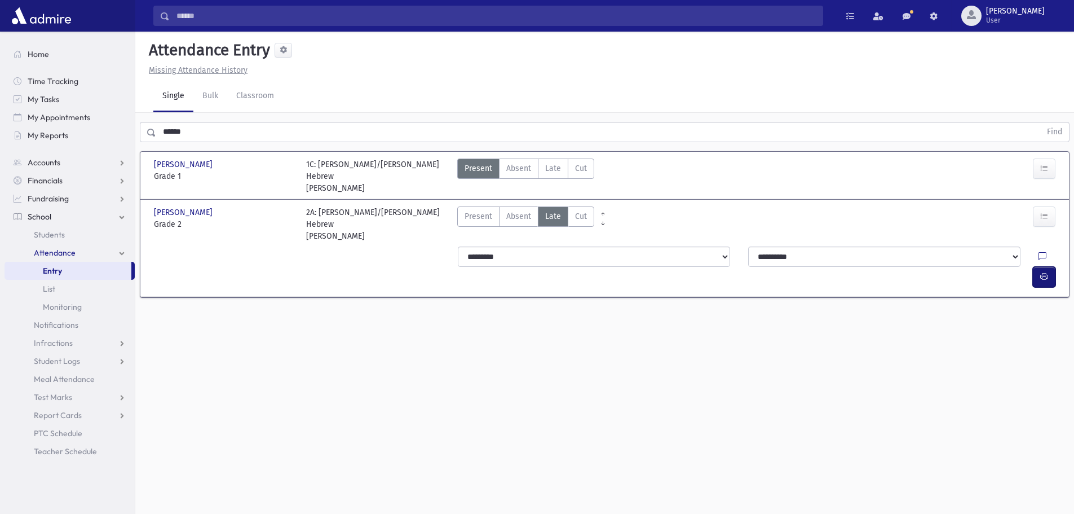
click at [1036, 267] on button "button" at bounding box center [1044, 277] width 23 height 20
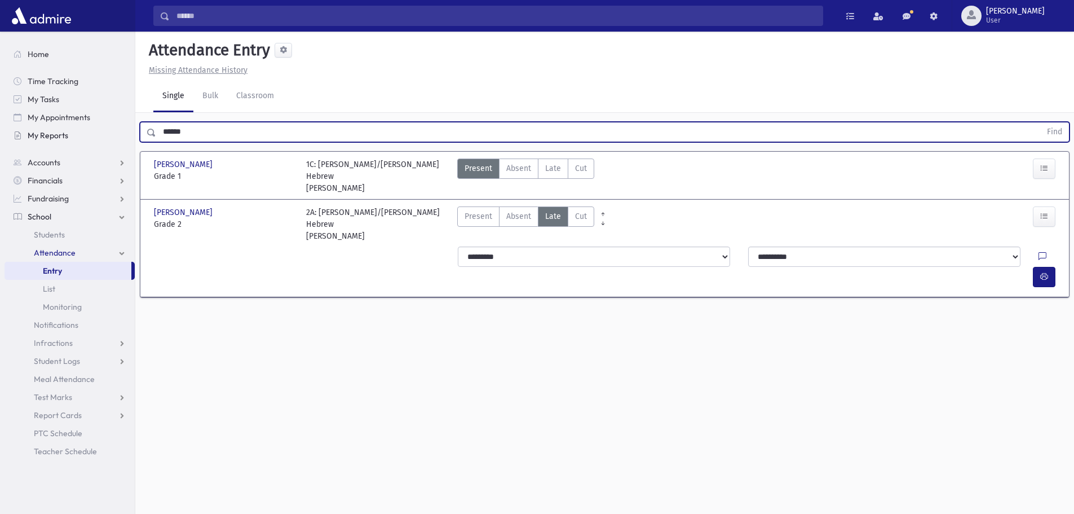
drag, startPoint x: 197, startPoint y: 134, endPoint x: 127, endPoint y: 139, distance: 70.1
click at [127, 139] on div "Search Results All Accounts" at bounding box center [537, 269] width 1074 height 539
click at [1041, 122] on button "Find" at bounding box center [1055, 131] width 29 height 19
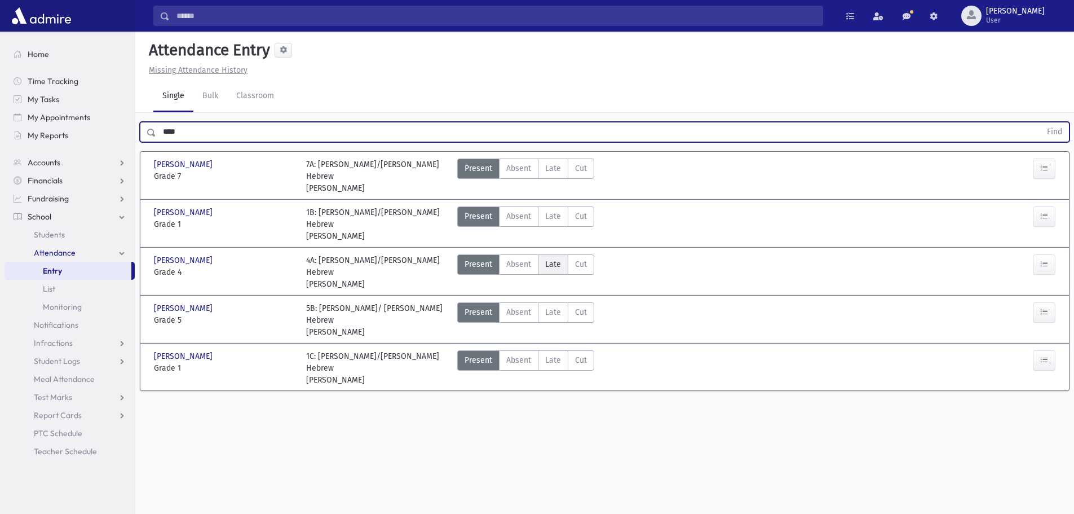
click at [548, 258] on span "Late" at bounding box center [553, 264] width 16 height 12
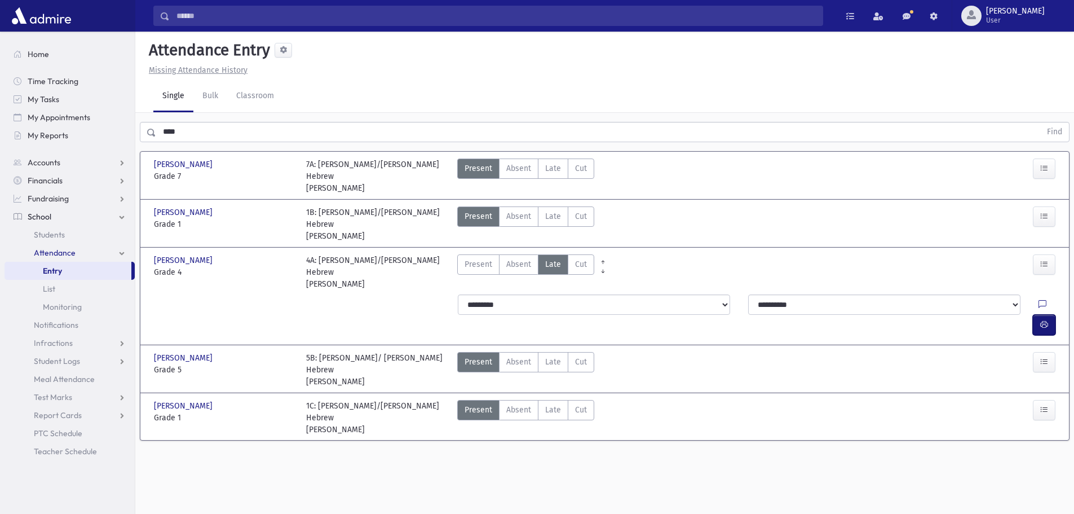
drag, startPoint x: 1049, startPoint y: 282, endPoint x: 924, endPoint y: 316, distance: 129.2
click at [1049, 315] on button "button" at bounding box center [1044, 325] width 23 height 20
drag, startPoint x: 221, startPoint y: 133, endPoint x: 94, endPoint y: 148, distance: 127.8
click at [94, 148] on div "Search Results All Accounts" at bounding box center [537, 269] width 1074 height 539
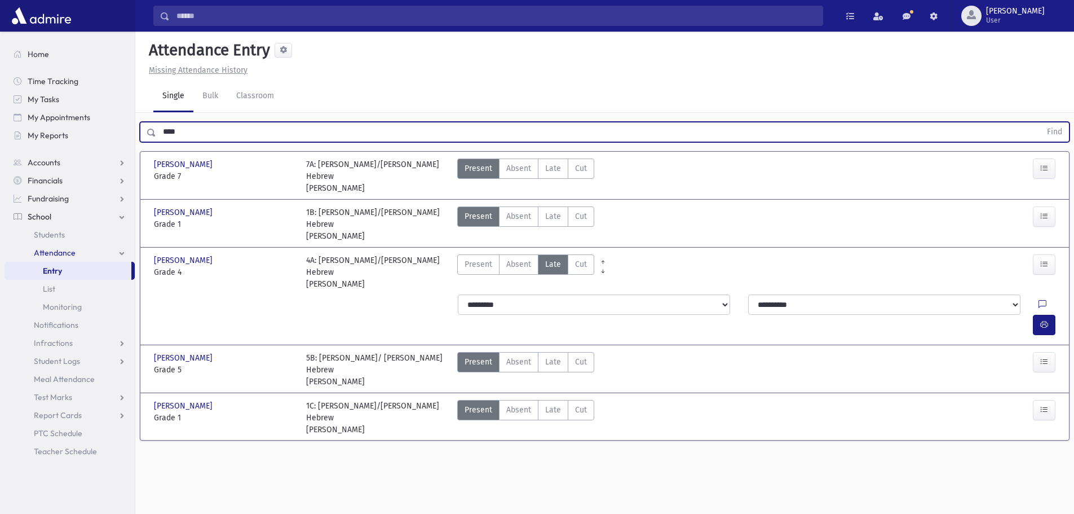
click at [1041, 122] on button "Find" at bounding box center [1055, 131] width 29 height 19
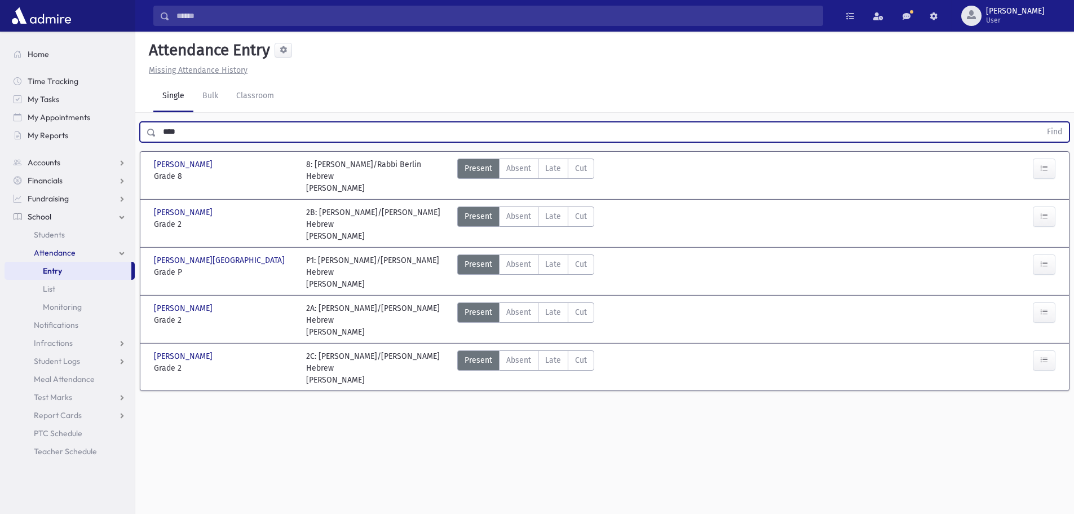
drag, startPoint x: 558, startPoint y: 347, endPoint x: 607, endPoint y: 371, distance: 55.0
click at [559, 354] on span "Late" at bounding box center [553, 360] width 16 height 12
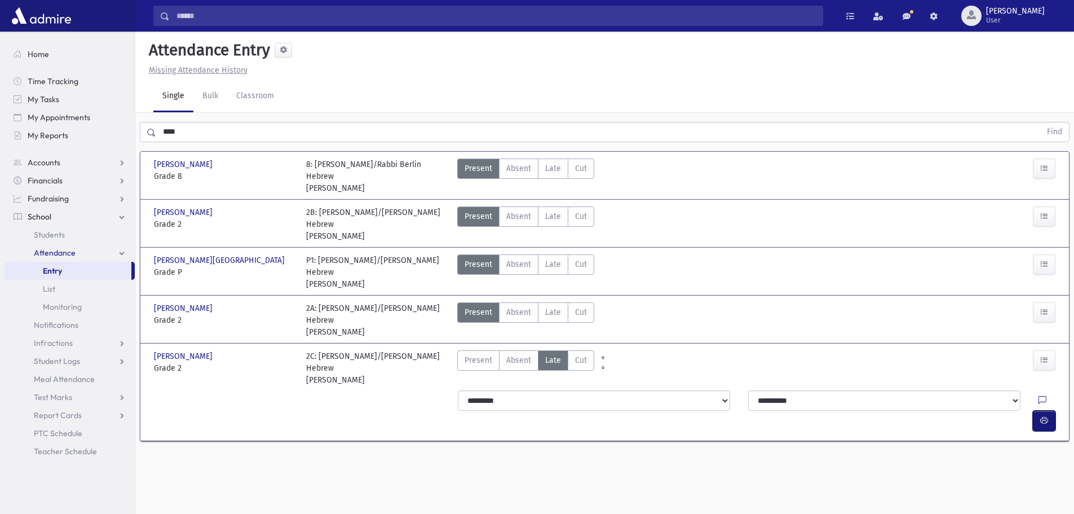
click at [1044, 416] on icon "button" at bounding box center [1045, 421] width 8 height 10
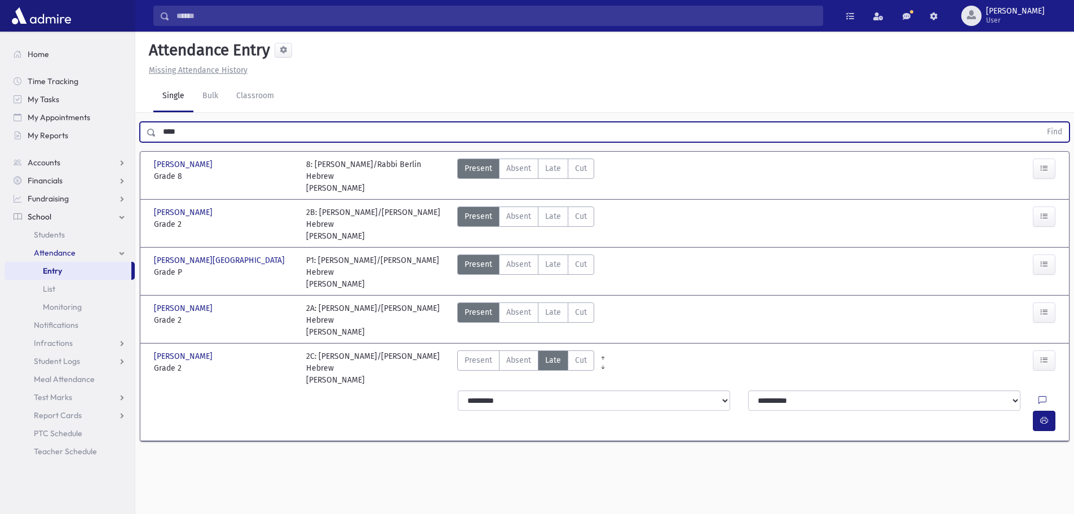
drag, startPoint x: 157, startPoint y: 132, endPoint x: 140, endPoint y: 136, distance: 17.0
click at [135, 133] on div "**** Find" at bounding box center [604, 130] width 939 height 34
click at [1041, 122] on button "Find" at bounding box center [1055, 131] width 29 height 19
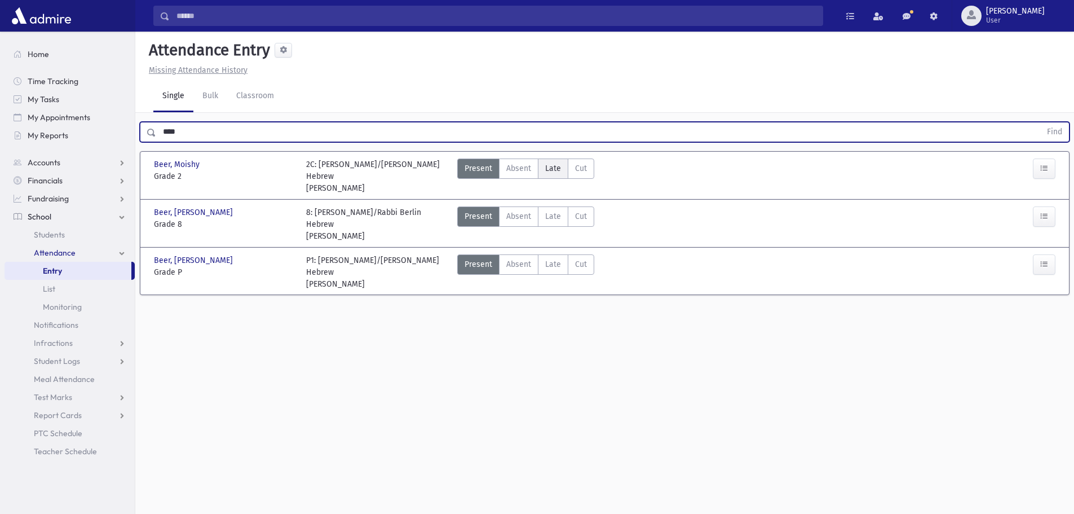
click at [551, 170] on span "Late" at bounding box center [553, 168] width 16 height 12
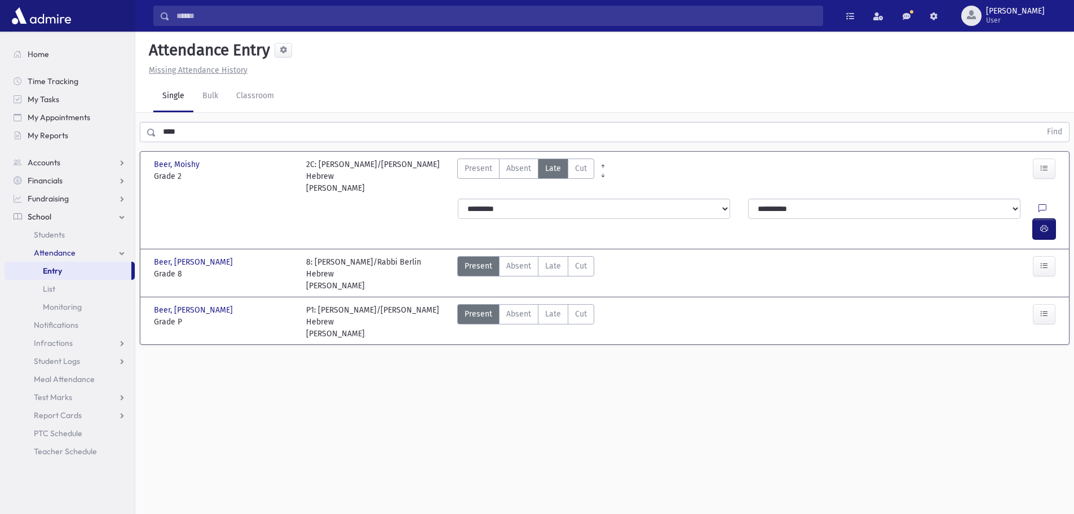
click at [1042, 224] on icon "button" at bounding box center [1045, 229] width 8 height 10
drag, startPoint x: 188, startPoint y: 133, endPoint x: 120, endPoint y: 135, distance: 68.3
click at [120, 135] on div "Search Results All Accounts" at bounding box center [537, 269] width 1074 height 539
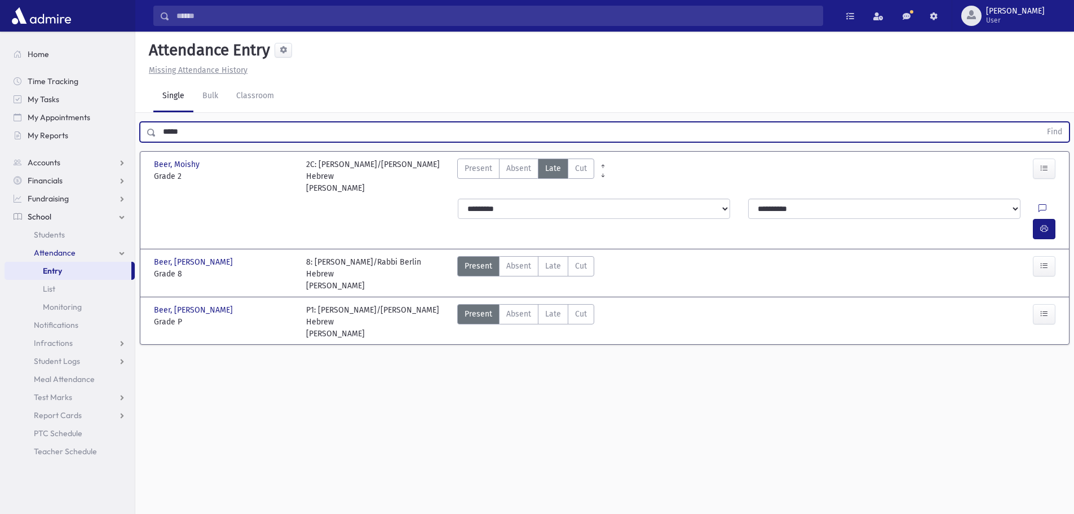
type input "*****"
click at [1041, 122] on button "Find" at bounding box center [1055, 131] width 29 height 19
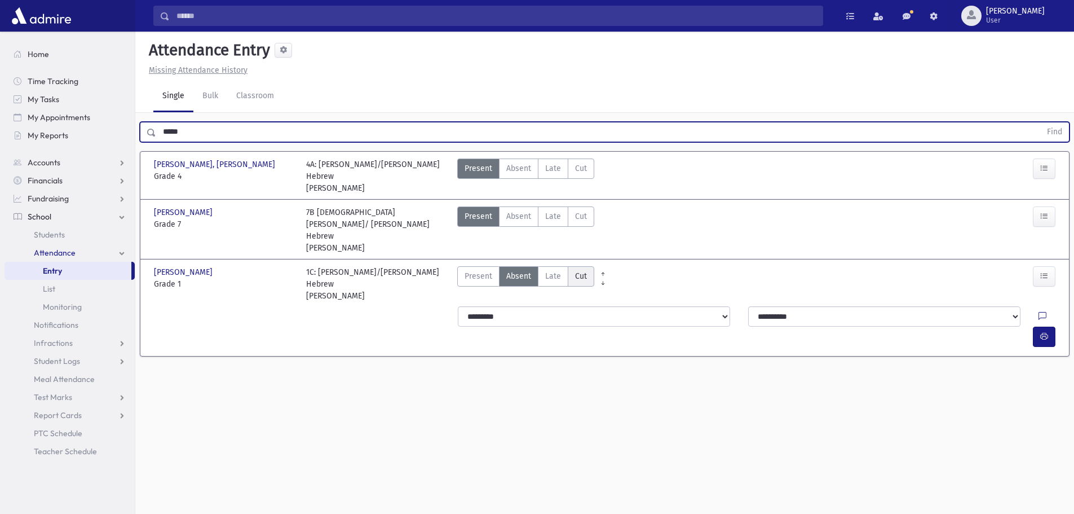
drag, startPoint x: 553, startPoint y: 241, endPoint x: 578, endPoint y: 250, distance: 26.4
click at [553, 270] on span "Late" at bounding box center [553, 276] width 16 height 12
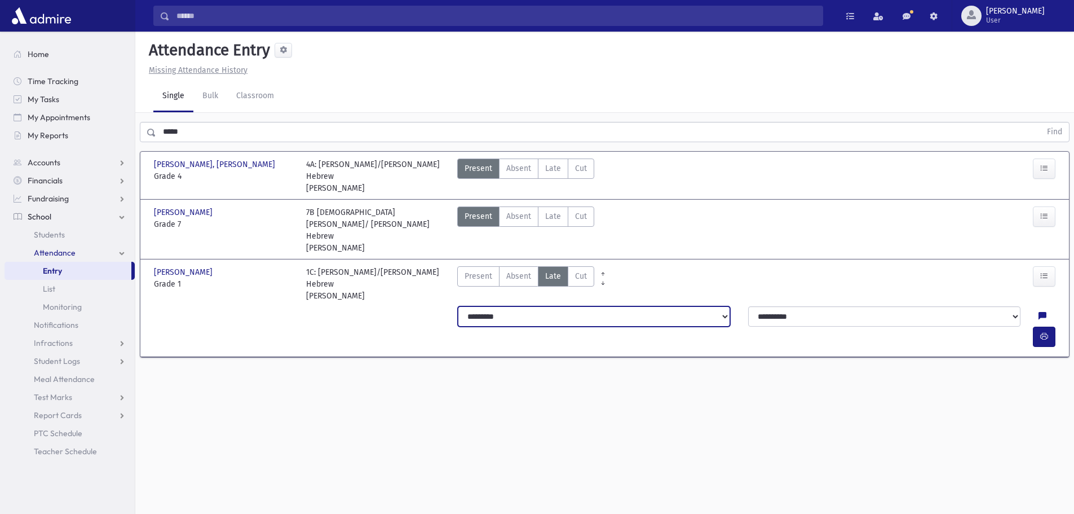
click at [594, 306] on select "**********" at bounding box center [594, 316] width 272 height 20
select select "*******"
click at [458, 306] on select "**********" at bounding box center [594, 316] width 272 height 20
click at [1052, 327] on button "button" at bounding box center [1044, 337] width 23 height 20
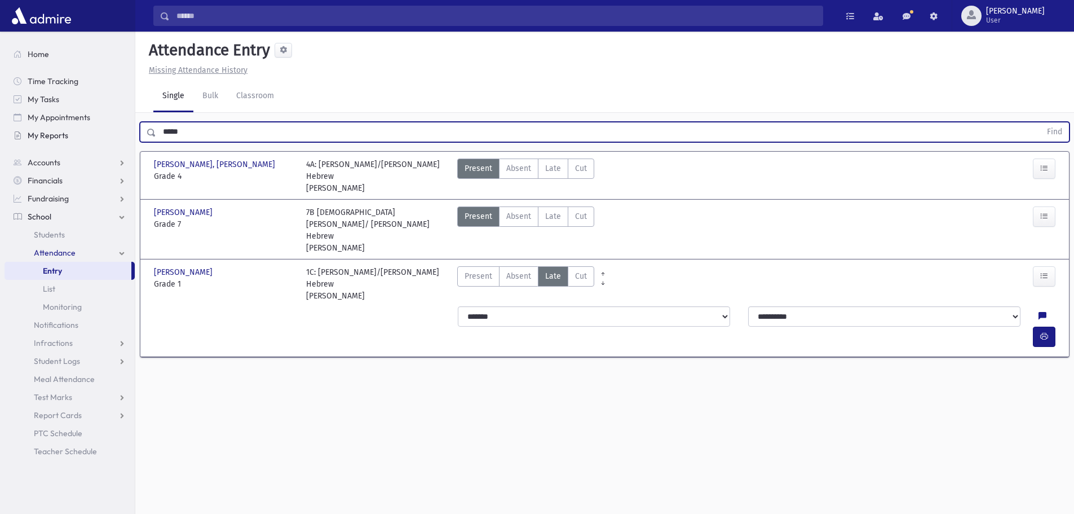
drag, startPoint x: 199, startPoint y: 127, endPoint x: 126, endPoint y: 139, distance: 73.7
click at [127, 139] on div "Search Results All Accounts" at bounding box center [537, 269] width 1074 height 539
click at [1041, 122] on button "Find" at bounding box center [1055, 131] width 29 height 19
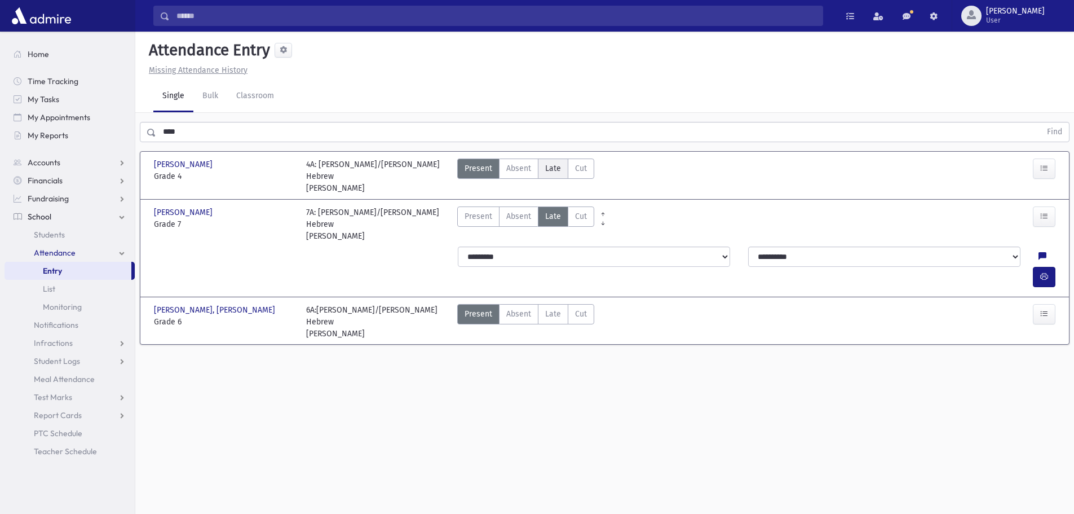
click at [552, 165] on span "Late" at bounding box center [553, 168] width 16 height 12
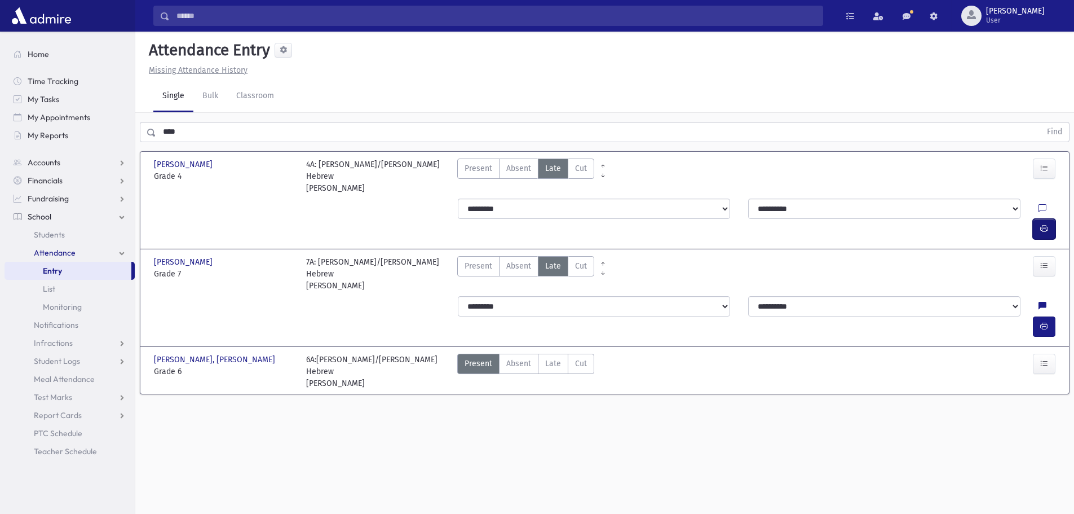
click at [1045, 224] on icon "button" at bounding box center [1045, 229] width 8 height 10
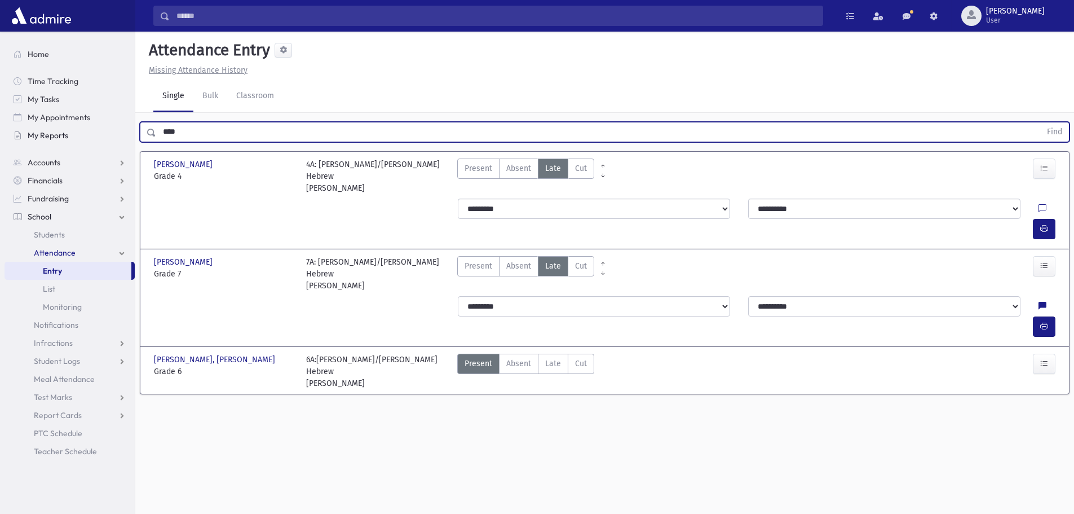
drag, startPoint x: 181, startPoint y: 133, endPoint x: 114, endPoint y: 130, distance: 67.2
click at [114, 130] on div "Search Results All Accounts" at bounding box center [537, 269] width 1074 height 539
click at [1041, 122] on button "Find" at bounding box center [1055, 131] width 29 height 19
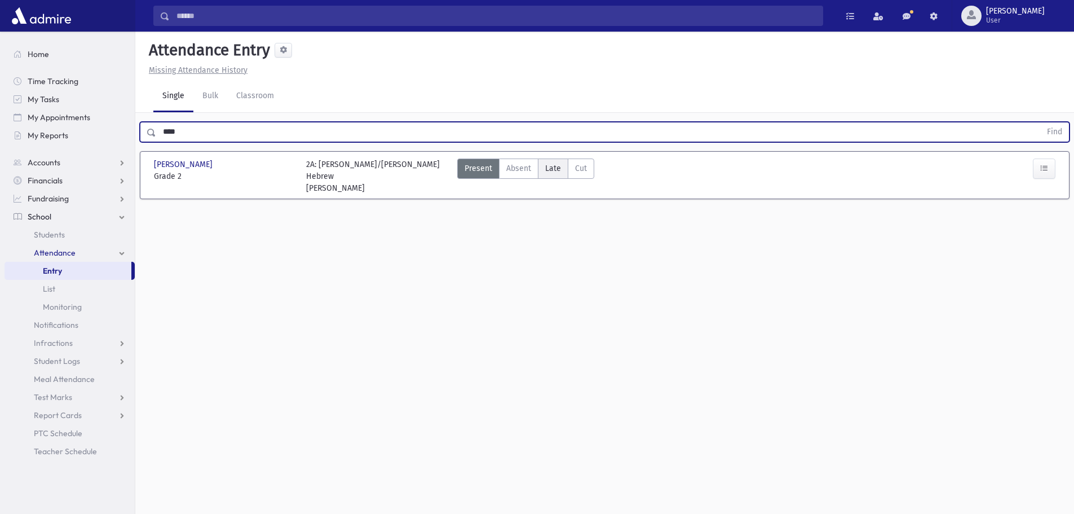
drag, startPoint x: 556, startPoint y: 158, endPoint x: 566, endPoint y: 163, distance: 10.6
click at [556, 160] on label "Late Late" at bounding box center [553, 168] width 30 height 20
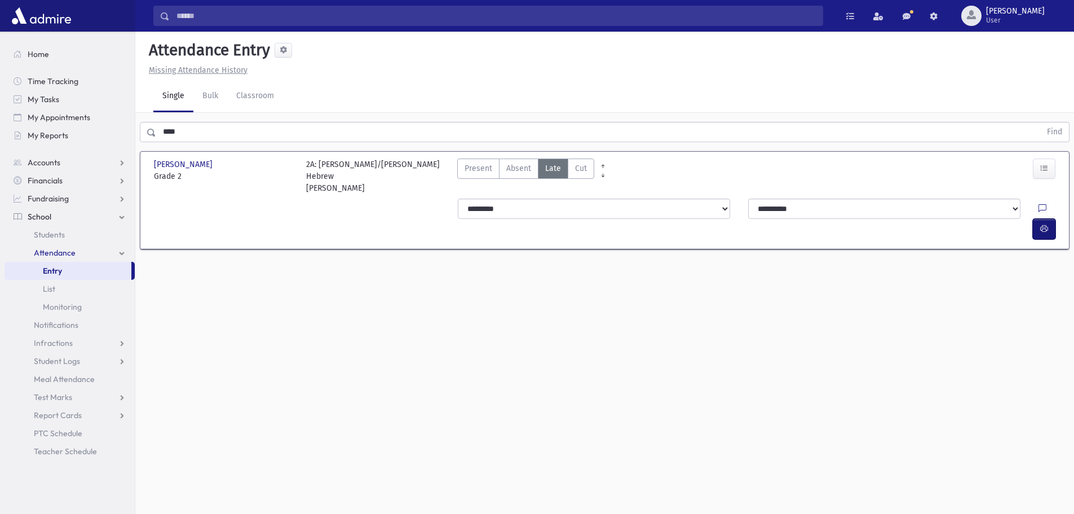
click at [1043, 224] on icon "button" at bounding box center [1045, 229] width 8 height 10
drag, startPoint x: 144, startPoint y: 129, endPoint x: 114, endPoint y: 139, distance: 31.9
click at [116, 136] on div "Search Results All Accounts" at bounding box center [537, 269] width 1074 height 539
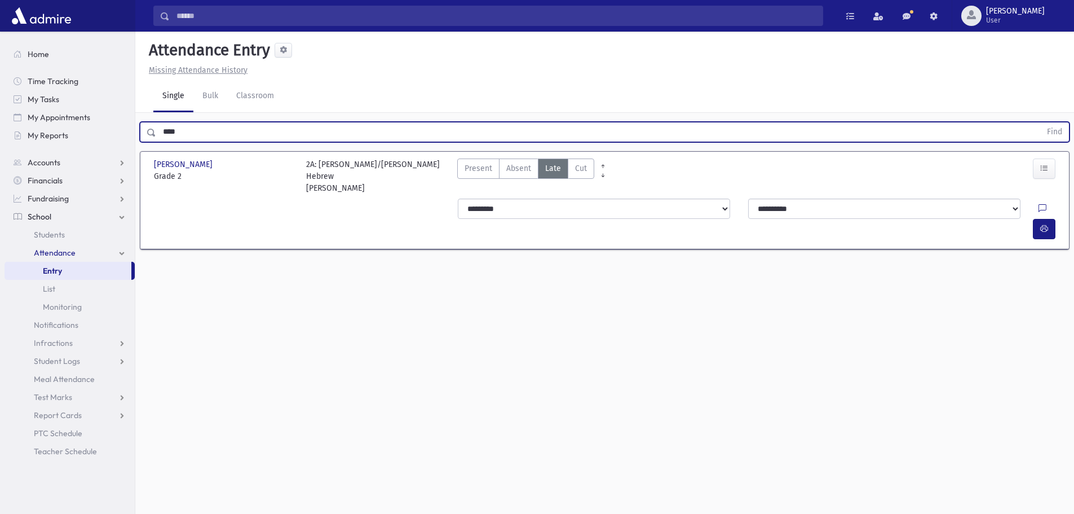
type input "****"
click at [1041, 122] on button "Find" at bounding box center [1055, 131] width 29 height 19
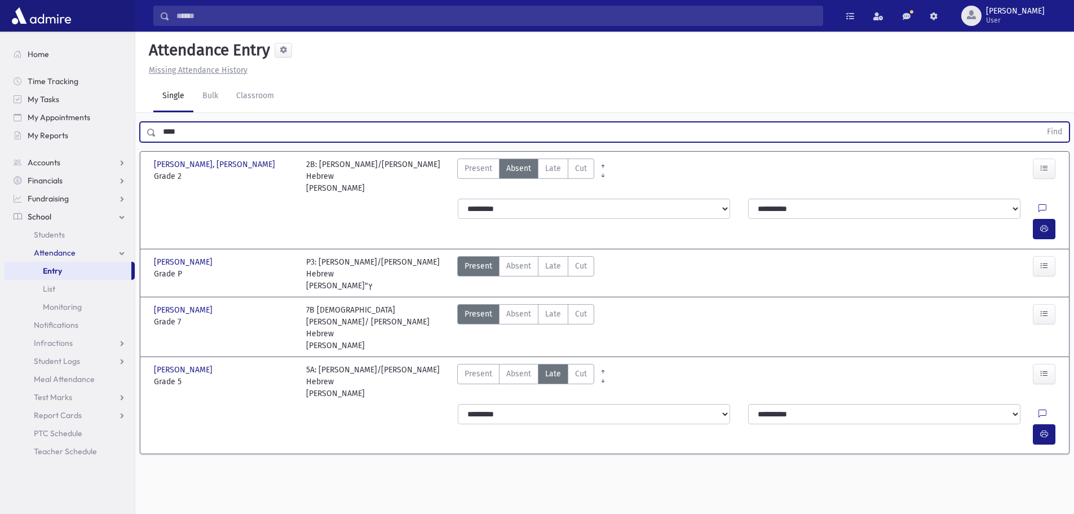
drag, startPoint x: 548, startPoint y: 166, endPoint x: 561, endPoint y: 184, distance: 21.9
click at [549, 166] on span "Late" at bounding box center [553, 168] width 16 height 12
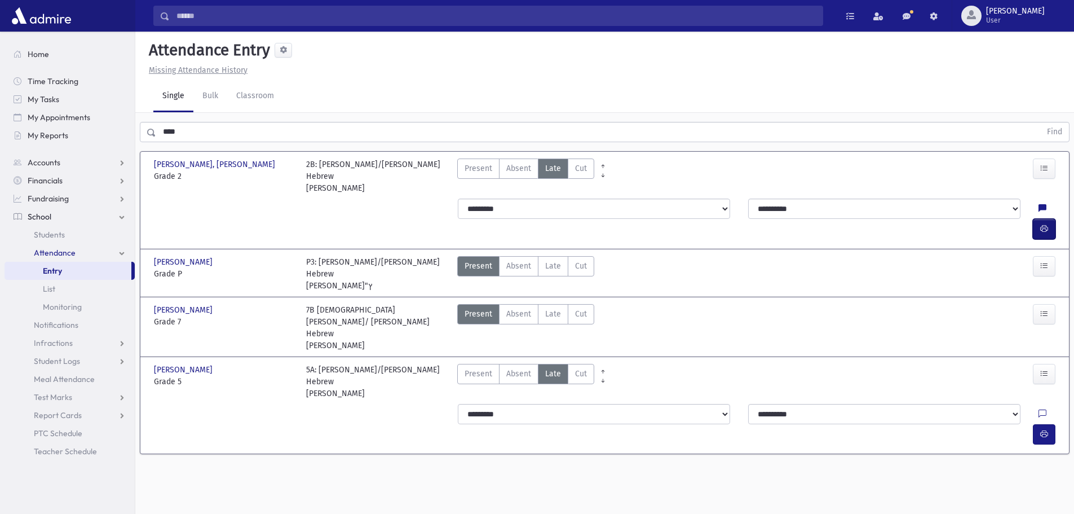
click at [1042, 224] on icon "button" at bounding box center [1045, 229] width 8 height 10
drag, startPoint x: 205, startPoint y: 131, endPoint x: 105, endPoint y: 131, distance: 99.3
click at [105, 131] on div "Search Results All Accounts" at bounding box center [537, 269] width 1074 height 539
